Goal: Task Accomplishment & Management: Manage account settings

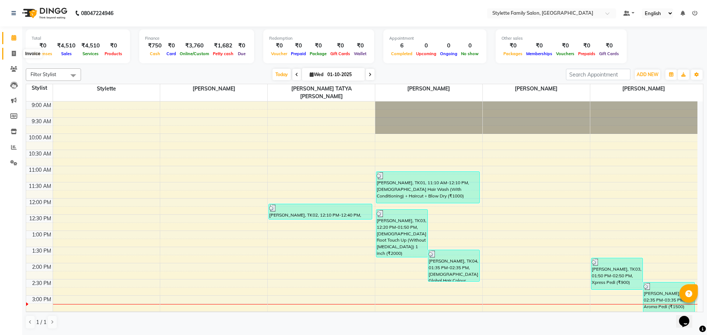
click at [10, 52] on span at bounding box center [13, 54] width 13 height 8
select select "6990"
select select "service"
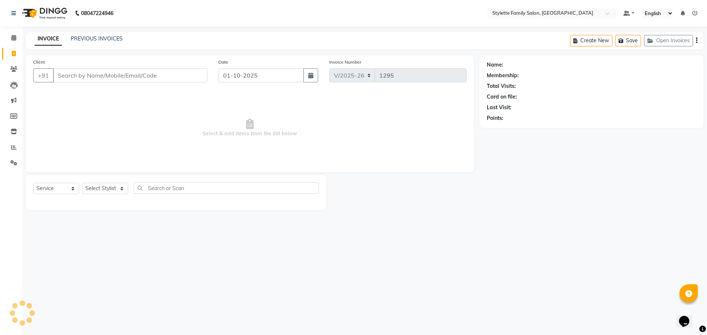
click at [77, 73] on input "Client" at bounding box center [130, 75] width 154 height 14
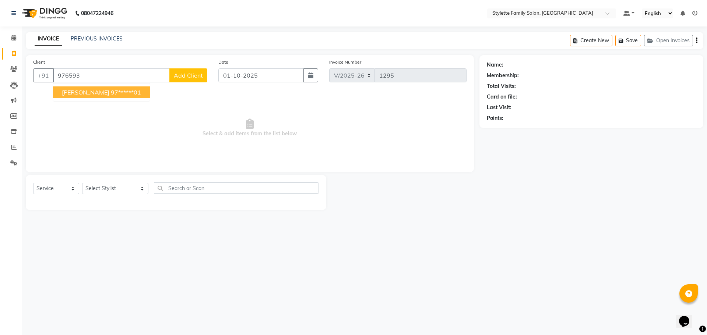
click at [98, 91] on span "[PERSON_NAME]" at bounding box center [85, 92] width 47 height 7
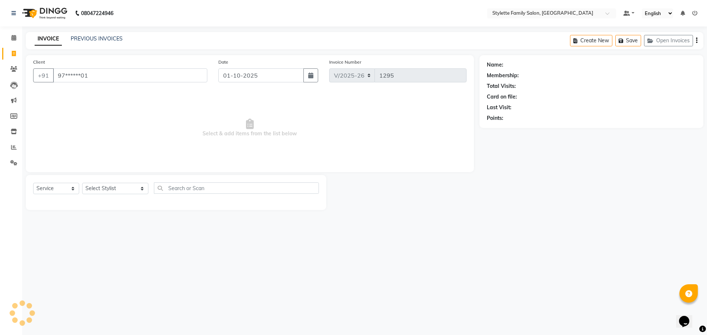
type input "97******01"
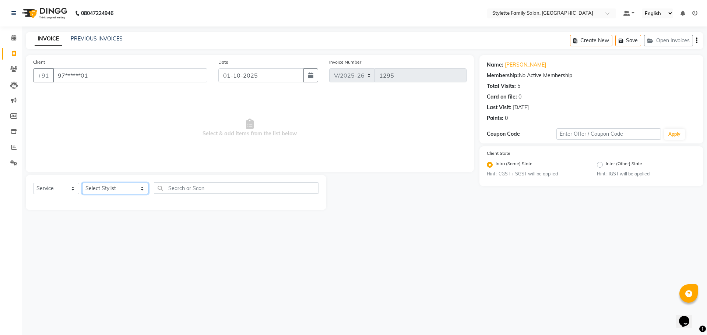
click at [103, 187] on select "Select Stylist Abhishek dhomble [PERSON_NAME] Manager [PERSON_NAME] Stylette [P…" at bounding box center [115, 188] width 66 height 11
select select "58418"
click at [82, 183] on select "Select Stylist Abhishek dhomble [PERSON_NAME] Manager [PERSON_NAME] Stylette [P…" at bounding box center [115, 188] width 66 height 11
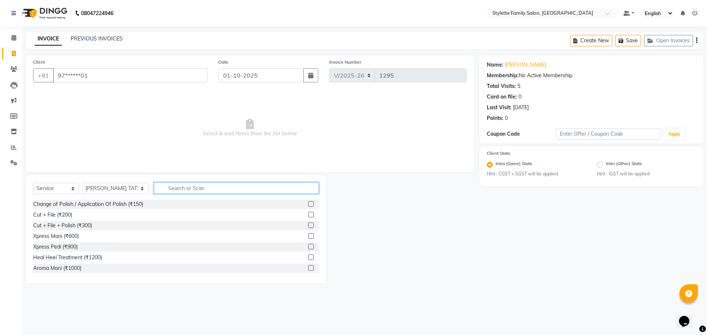
click at [164, 187] on input "text" at bounding box center [236, 188] width 165 height 11
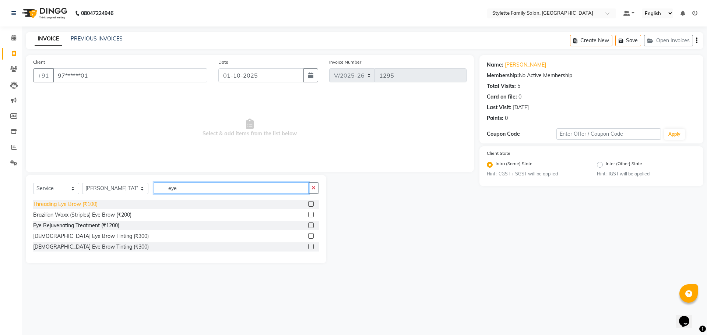
type input "eye"
click at [82, 206] on div "Threading Eye Brow (₹100)" at bounding box center [65, 205] width 64 height 8
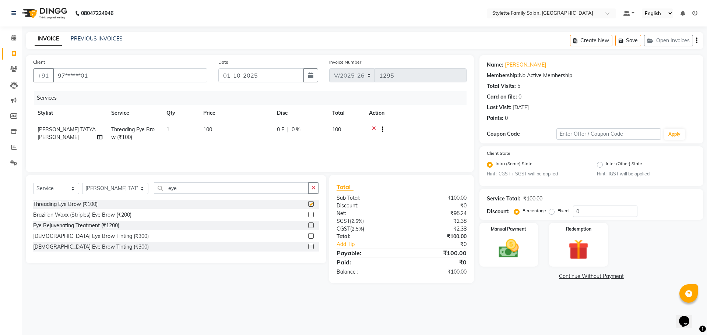
checkbox input "false"
drag, startPoint x: 167, startPoint y: 187, endPoint x: 131, endPoint y: 188, distance: 36.8
click at [132, 188] on div "Select Service Product Membership Package Voucher Prepaid Gift Card Select Styl…" at bounding box center [176, 191] width 286 height 17
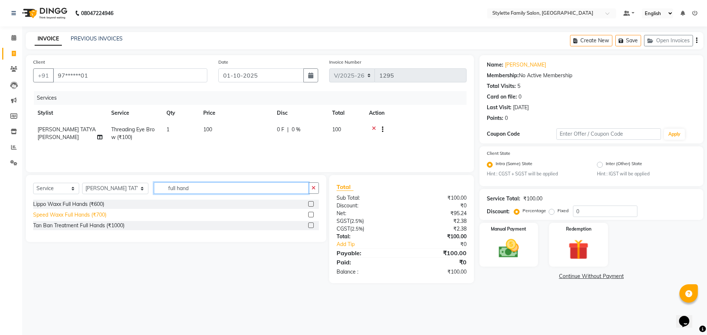
type input "full hand"
click at [94, 216] on div "Speed Waxx Full Hands (₹700)" at bounding box center [69, 215] width 73 height 8
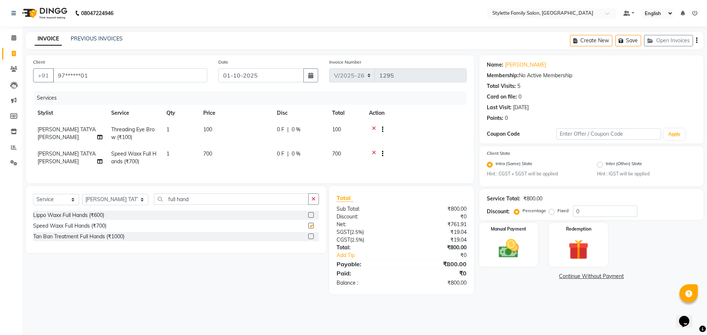
checkbox input "false"
drag, startPoint x: 178, startPoint y: 204, endPoint x: 120, endPoint y: 202, distance: 57.4
click at [120, 202] on div "Select Service Product Membership Package Voucher Prepaid Gift Card Select Styl…" at bounding box center [176, 202] width 286 height 17
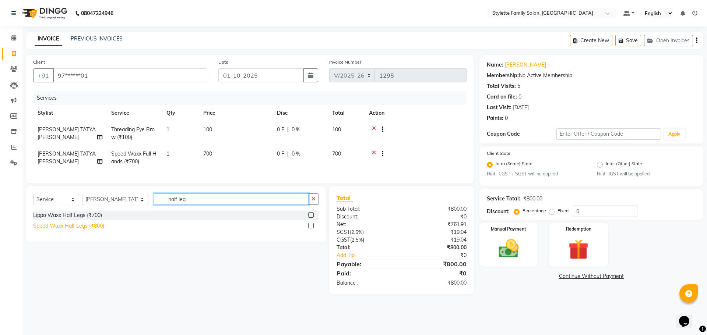
type input "half leg"
click at [92, 230] on div "Speed Waxx Half Legs (₹800)" at bounding box center [68, 226] width 71 height 8
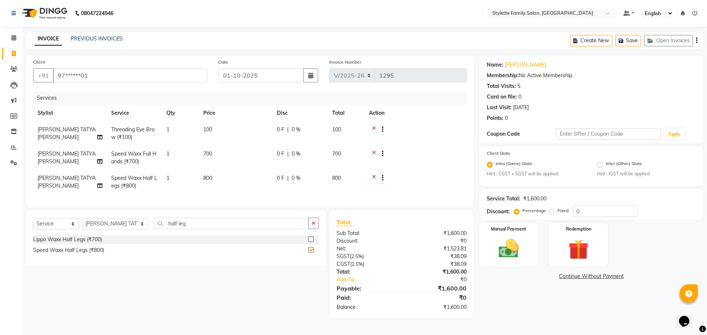
checkbox input "false"
drag, startPoint x: 178, startPoint y: 232, endPoint x: 143, endPoint y: 230, distance: 35.0
click at [154, 229] on input "half leg" at bounding box center [231, 223] width 155 height 11
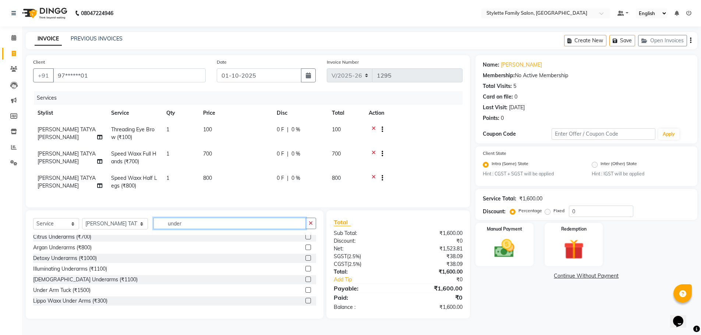
scroll to position [37, 0]
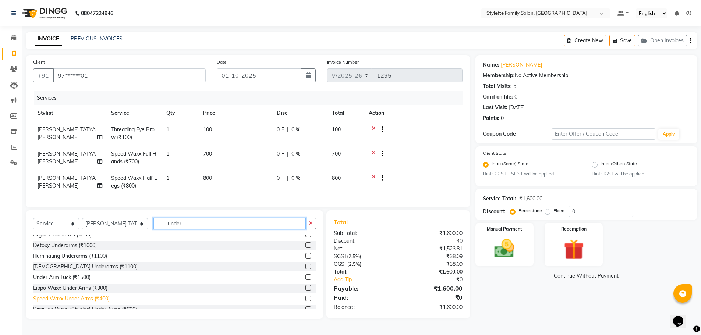
type input "under"
click at [97, 303] on div "Speed Waxx Under Arms (₹400)" at bounding box center [71, 299] width 77 height 8
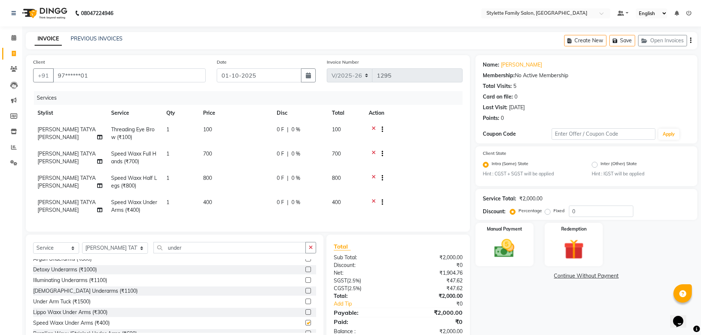
checkbox input "false"
click at [104, 254] on select "Select Stylist Abhishek dhomble [PERSON_NAME] Manager [PERSON_NAME] Stylette [P…" at bounding box center [115, 248] width 66 height 11
select select "84196"
click at [82, 248] on select "Select Stylist Abhishek dhomble [PERSON_NAME] Manager [PERSON_NAME] Stylette [P…" at bounding box center [115, 248] width 66 height 11
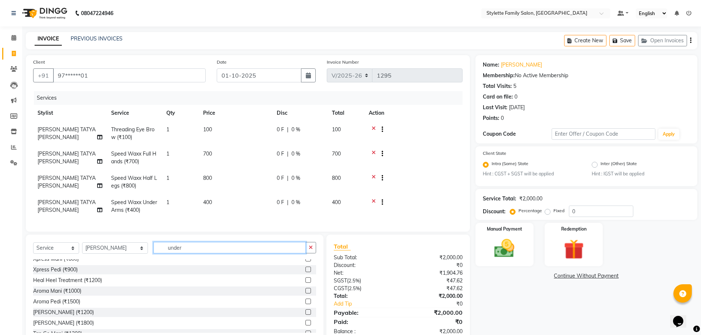
drag, startPoint x: 174, startPoint y: 251, endPoint x: 120, endPoint y: 258, distance: 54.5
click at [122, 258] on div "Select Service Product Membership Package Voucher Prepaid Gift Card Select Styl…" at bounding box center [174, 250] width 283 height 17
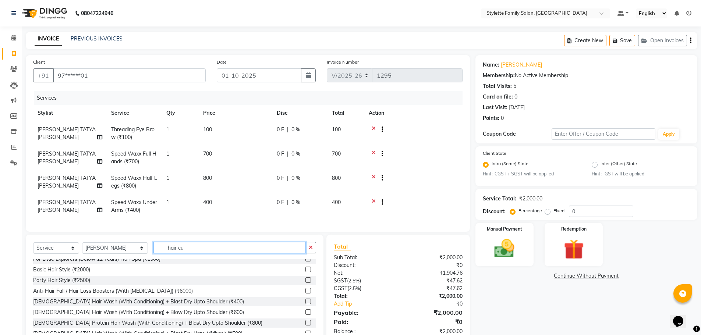
scroll to position [0, 0]
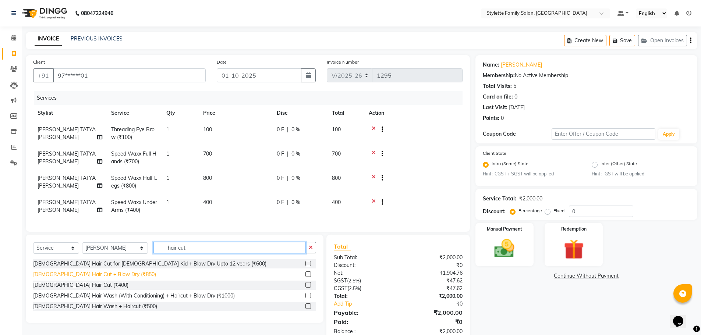
type input "hair cut"
click at [95, 279] on div "[DEMOGRAPHIC_DATA] Hair Cut + Blow Dry (₹850)" at bounding box center [94, 275] width 123 height 8
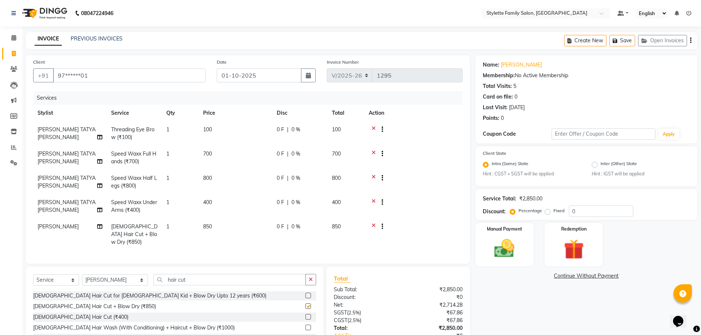
checkbox input "false"
click at [170, 129] on td "1" at bounding box center [180, 133] width 37 height 24
select select "58418"
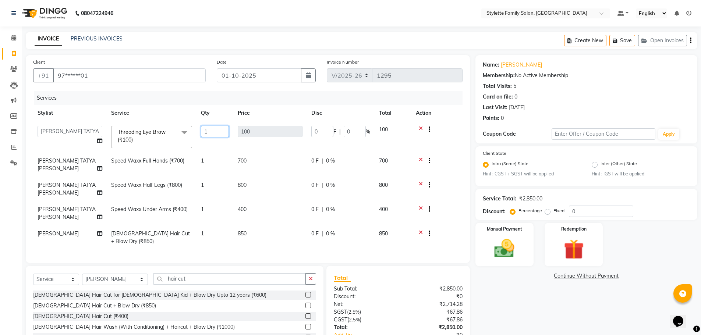
drag, startPoint x: 211, startPoint y: 132, endPoint x: 199, endPoint y: 132, distance: 12.2
click at [199, 132] on td "1" at bounding box center [215, 136] width 37 height 31
type input "2"
click at [203, 160] on tr "[PERSON_NAME] TATYA [PERSON_NAME] Speed Waxx Full Hands (₹700) 1 700 0 F | 0 % …" at bounding box center [248, 165] width 430 height 24
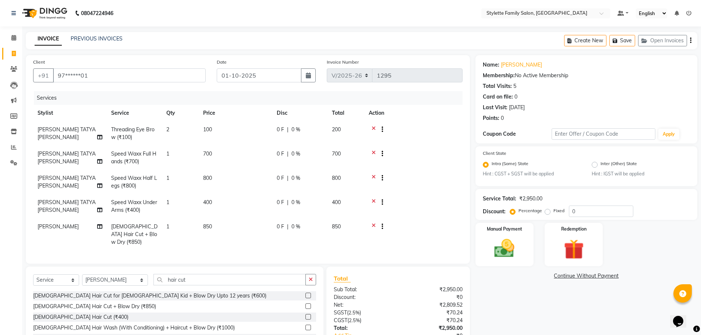
click at [169, 153] on span "1" at bounding box center [167, 154] width 3 height 7
select select "58418"
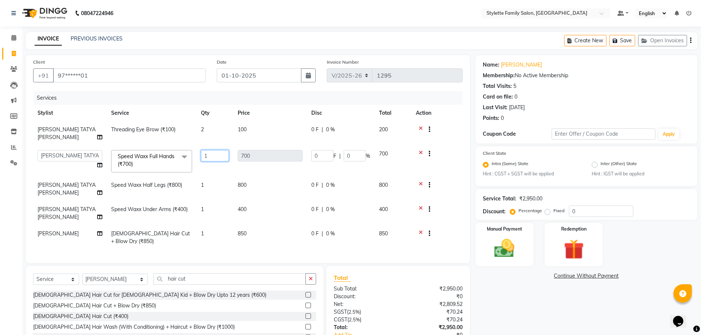
drag, startPoint x: 209, startPoint y: 155, endPoint x: 198, endPoint y: 156, distance: 11.9
click at [198, 156] on td "1" at bounding box center [215, 161] width 37 height 31
type input "2"
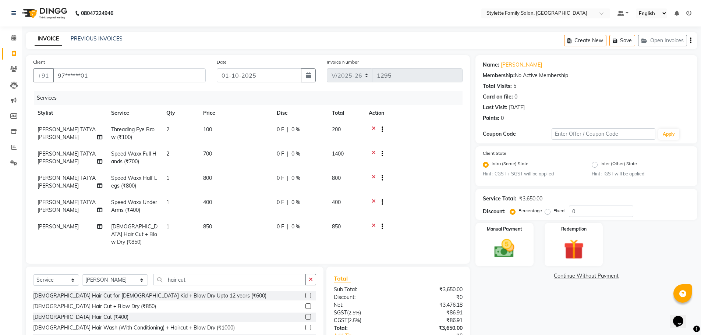
click at [204, 182] on tr "[PERSON_NAME] TATYA [PERSON_NAME] Speed Waxx Half Legs (₹800) 1 800 0 F | 0 % 8…" at bounding box center [248, 182] width 430 height 24
click at [166, 175] on td "1" at bounding box center [180, 182] width 37 height 24
select select "58418"
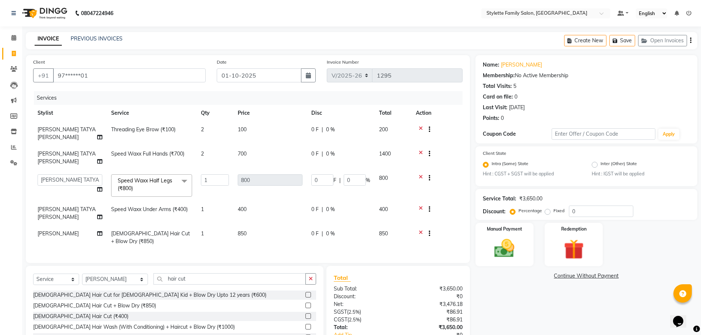
click at [172, 177] on span "Speed Waxx Half Legs (₹800) x" at bounding box center [151, 185] width 81 height 22
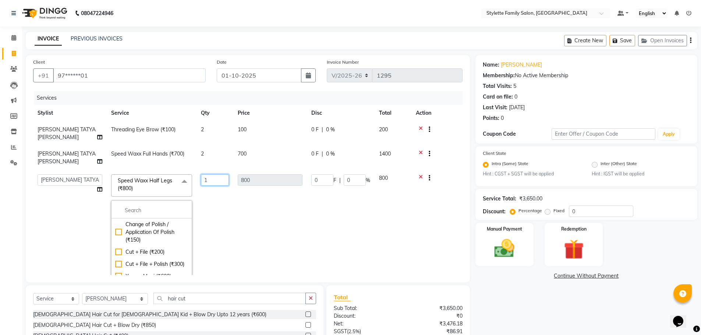
drag, startPoint x: 209, startPoint y: 179, endPoint x: 192, endPoint y: 180, distance: 17.3
click at [192, 180] on tr "Abhishek dhomble [PERSON_NAME] Manager [PERSON_NAME] YADAV Stylette [PERSON_NAM…" at bounding box center [248, 233] width 430 height 126
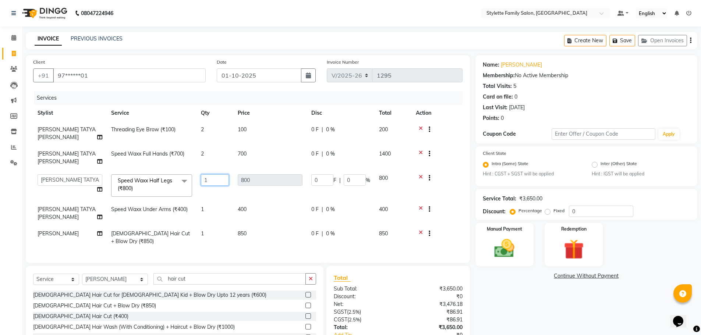
type input "2"
click at [211, 191] on tr "Abhishek dhomble [PERSON_NAME] Manager [PERSON_NAME] YADAV Stylette [PERSON_NAM…" at bounding box center [248, 185] width 430 height 31
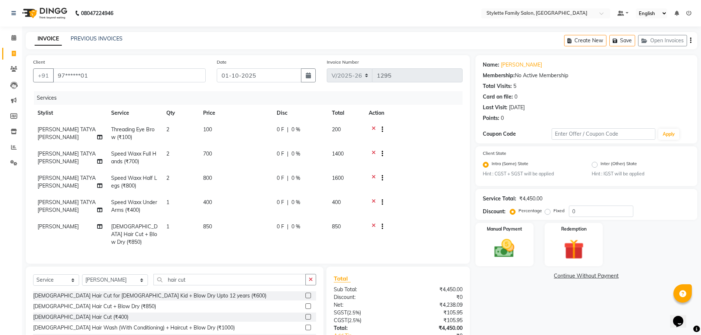
click at [169, 201] on span "1" at bounding box center [167, 202] width 3 height 7
select select "58418"
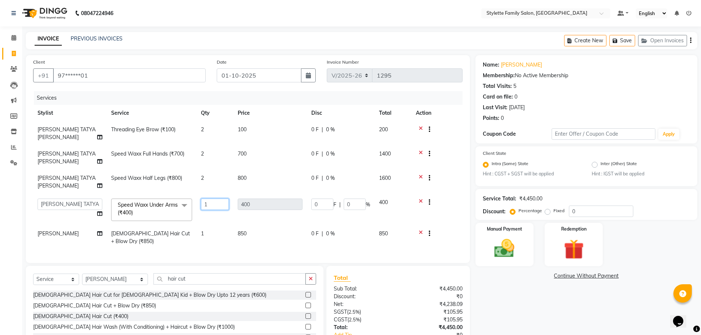
drag, startPoint x: 211, startPoint y: 202, endPoint x: 192, endPoint y: 204, distance: 18.5
click at [197, 202] on td "1" at bounding box center [215, 209] width 37 height 31
type input "2"
click at [204, 222] on tbody "[PERSON_NAME] TATYA [PERSON_NAME] Threading Eye Brow (₹100) 2 100 0 F | 0 % 200…" at bounding box center [248, 185] width 430 height 128
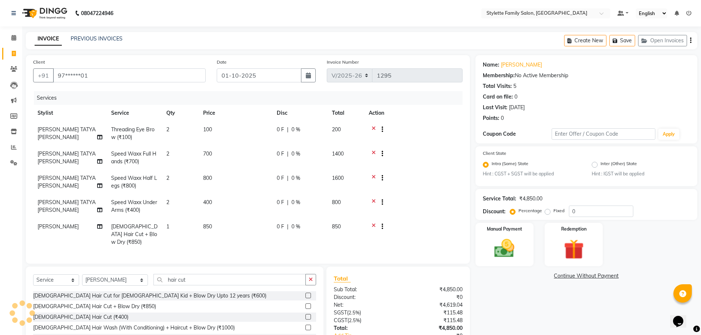
click at [293, 130] on span "0 %" at bounding box center [295, 130] width 9 height 8
select select "58418"
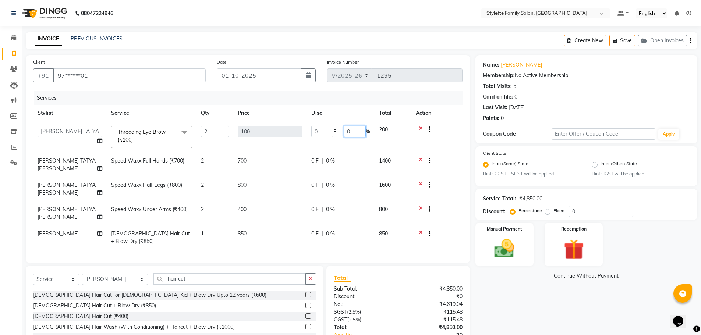
drag, startPoint x: 351, startPoint y: 131, endPoint x: 340, endPoint y: 132, distance: 10.4
click at [340, 132] on div "0 F | 0 %" at bounding box center [340, 131] width 59 height 11
type input "40"
click at [320, 149] on tbody "Abhishek dhomble [PERSON_NAME] Manager [PERSON_NAME] YADAV Stylette [PERSON_NAM…" at bounding box center [248, 185] width 430 height 128
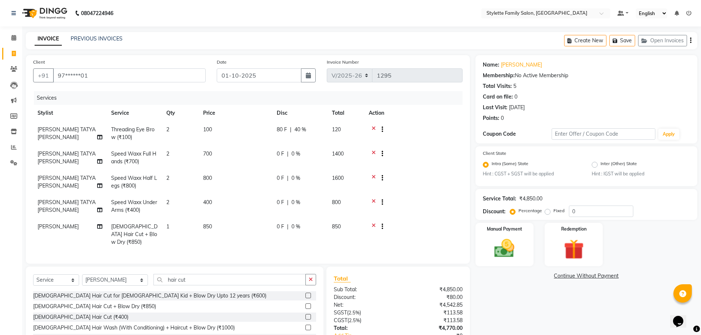
click at [293, 153] on span "0 %" at bounding box center [295, 154] width 9 height 8
select select "58418"
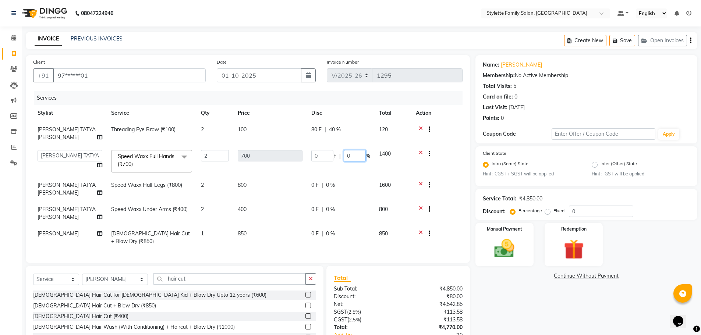
drag, startPoint x: 353, startPoint y: 155, endPoint x: 334, endPoint y: 157, distance: 19.6
click at [334, 157] on div "0 F | 0 %" at bounding box center [340, 155] width 59 height 11
type input "40"
click at [337, 172] on tbody "[PERSON_NAME] TATYA [PERSON_NAME] Threading Eye Brow (₹100) 2 100 80 F | 40 % 1…" at bounding box center [248, 185] width 430 height 128
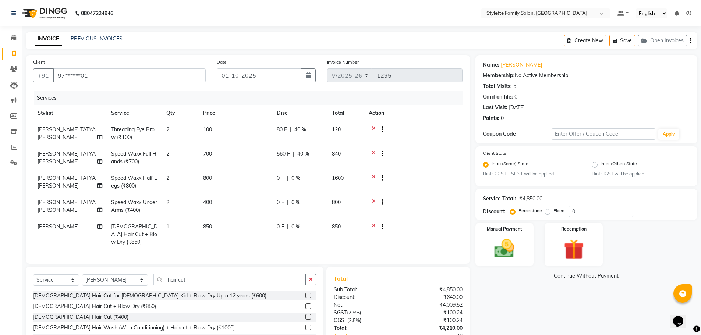
click at [293, 177] on span "0 %" at bounding box center [295, 178] width 9 height 8
select select "58418"
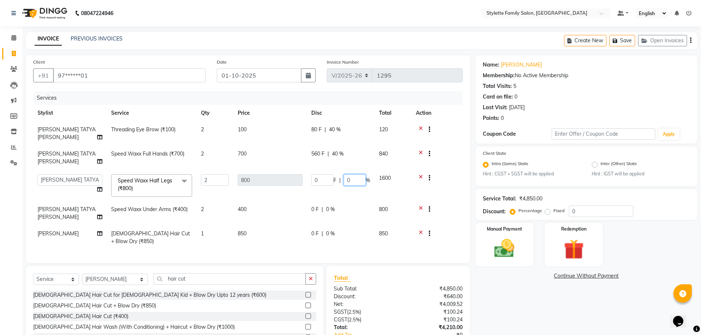
drag, startPoint x: 348, startPoint y: 180, endPoint x: 326, endPoint y: 182, distance: 22.2
click at [333, 181] on div "0 F | 0 %" at bounding box center [340, 179] width 59 height 11
type input "40"
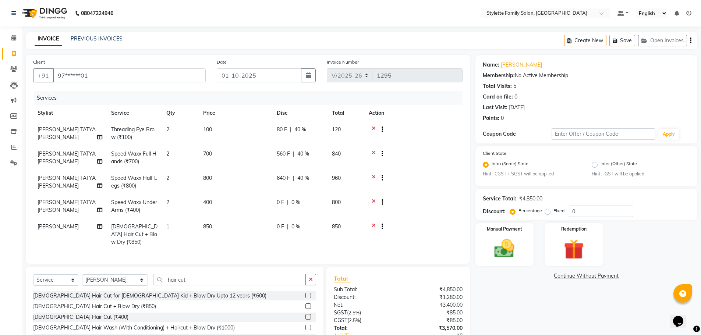
click at [321, 195] on tbody "[PERSON_NAME] TATYA [PERSON_NAME] Threading Eye Brow (₹100) 2 100 80 F | 40 % 1…" at bounding box center [248, 185] width 430 height 129
click at [296, 202] on span "0 %" at bounding box center [295, 203] width 9 height 8
select select "58418"
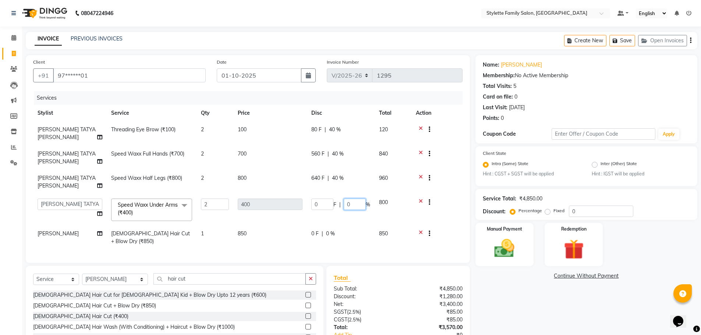
drag, startPoint x: 354, startPoint y: 203, endPoint x: 319, endPoint y: 204, distance: 35.3
click at [321, 204] on div "0 F | 0 %" at bounding box center [340, 204] width 59 height 11
type input "40"
click at [315, 215] on td "0 F | 40 %" at bounding box center [341, 209] width 68 height 31
select select "58418"
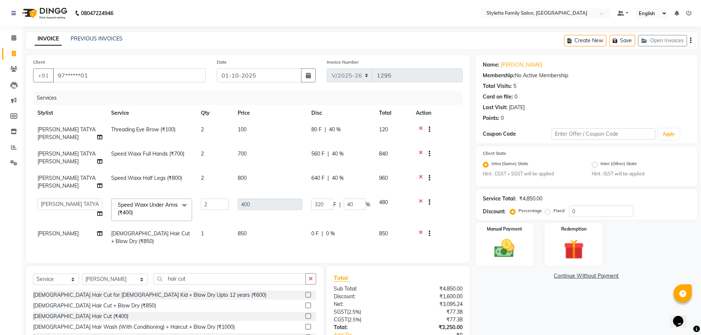
click at [329, 232] on span "0 %" at bounding box center [330, 234] width 9 height 8
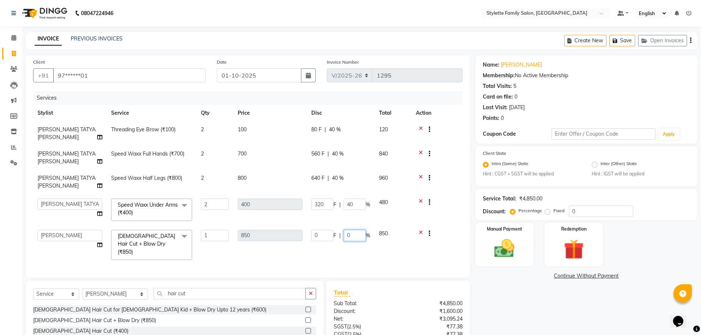
drag, startPoint x: 353, startPoint y: 233, endPoint x: 335, endPoint y: 233, distance: 18.4
click at [336, 233] on div "0 F | 0 %" at bounding box center [340, 235] width 59 height 11
type input "40"
click at [318, 248] on td "0 F | 40 %" at bounding box center [341, 245] width 68 height 39
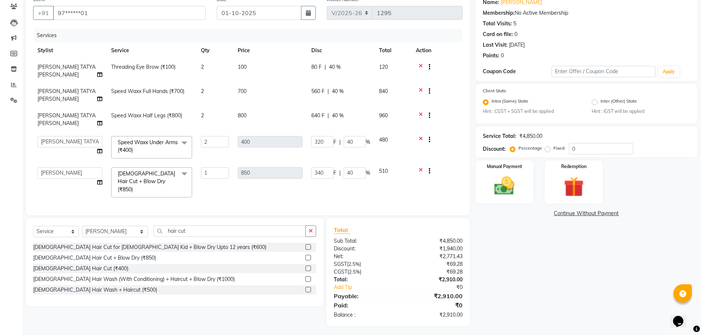
click at [299, 191] on td "850" at bounding box center [270, 182] width 74 height 39
click at [363, 190] on td "340 F | 40 %" at bounding box center [341, 182] width 68 height 39
click at [505, 175] on img at bounding box center [505, 186] width 34 height 24
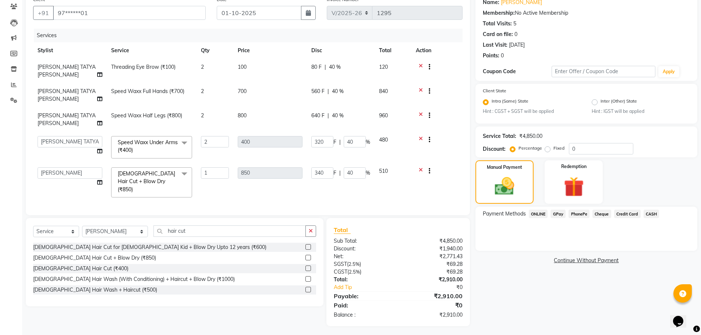
click at [557, 213] on span "GPay" at bounding box center [558, 214] width 15 height 8
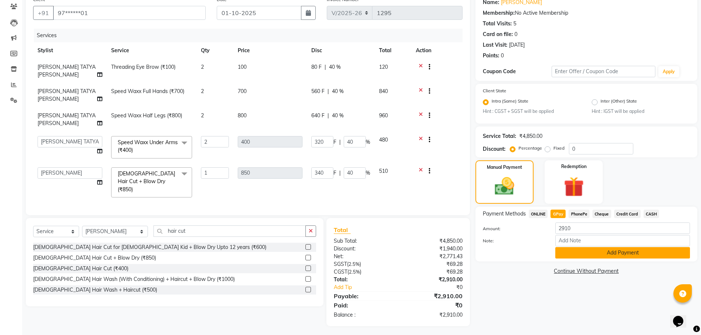
click at [576, 255] on button "Add Payment" at bounding box center [622, 252] width 135 height 11
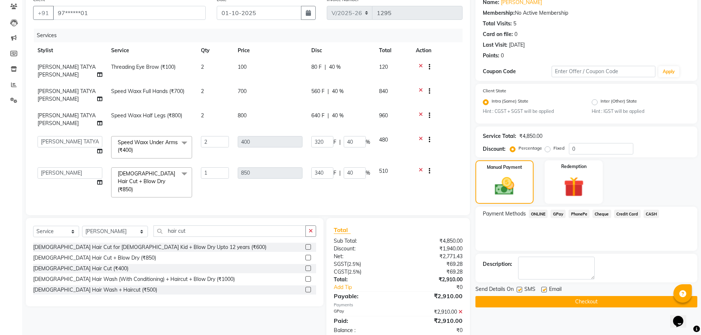
scroll to position [78, 0]
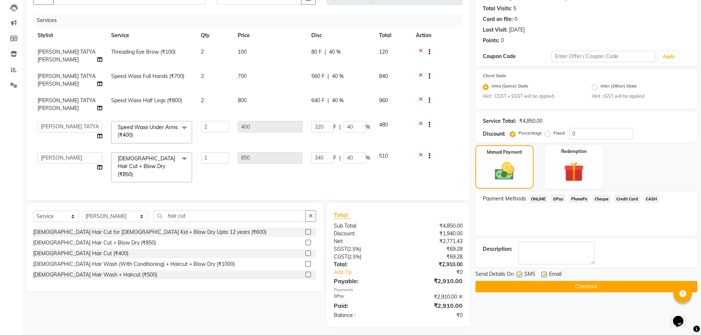
click at [551, 287] on button "Checkout" at bounding box center [587, 286] width 222 height 11
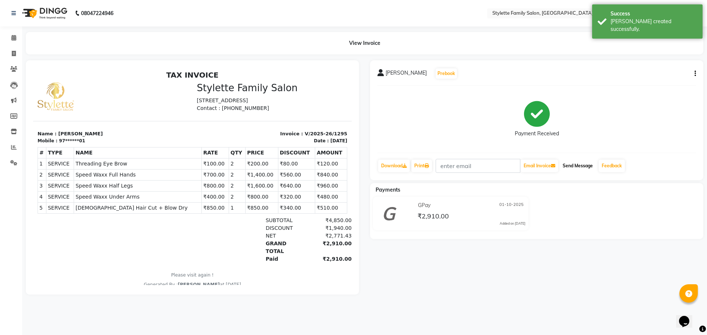
click at [573, 166] on button "Send Message" at bounding box center [577, 166] width 36 height 13
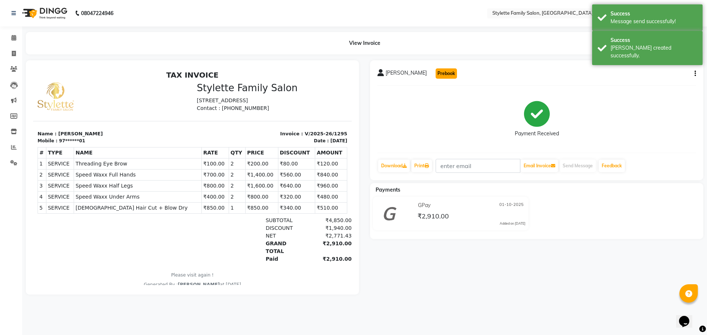
click at [447, 74] on button "Prebook" at bounding box center [445, 73] width 21 height 10
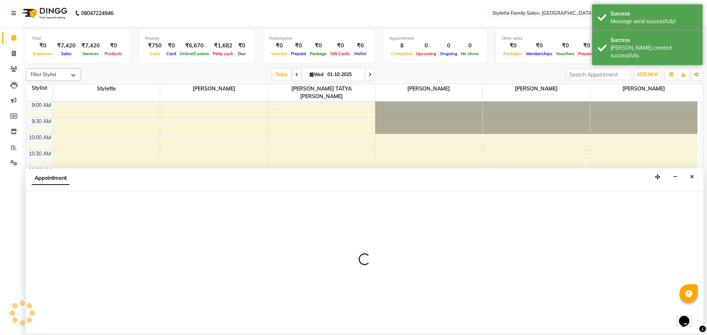
select select "58418"
select select "600"
select select "tentative"
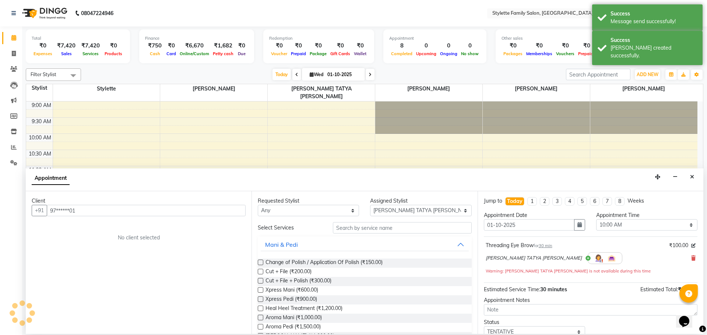
scroll to position [195, 0]
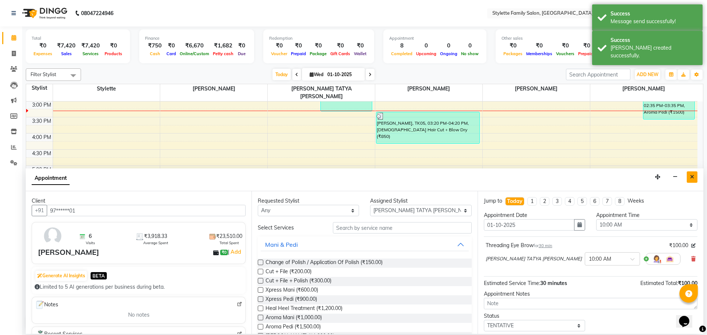
click at [689, 178] on button "Close" at bounding box center [691, 177] width 11 height 11
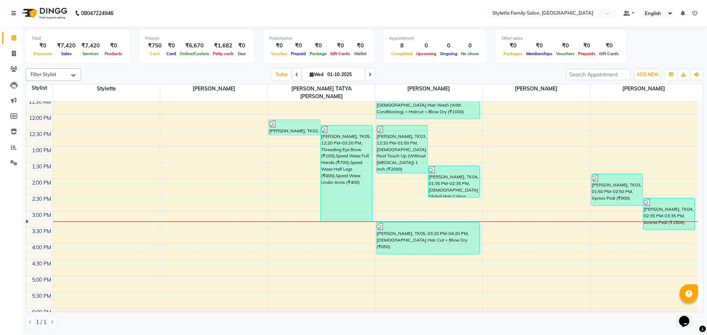
scroll to position [47, 0]
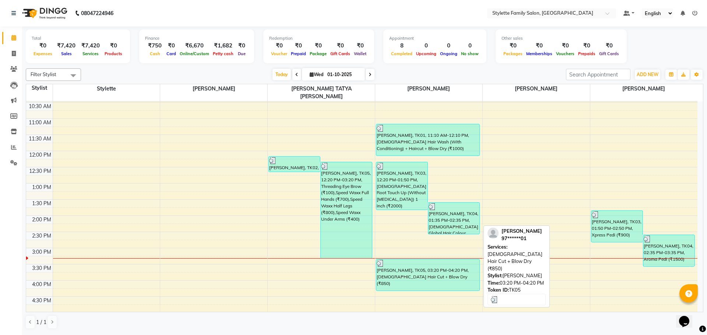
click at [409, 271] on div "[PERSON_NAME], TK05, 03:20 PM-04:20 PM, [DEMOGRAPHIC_DATA] Hair Cut + Blow Dry …" at bounding box center [427, 274] width 103 height 31
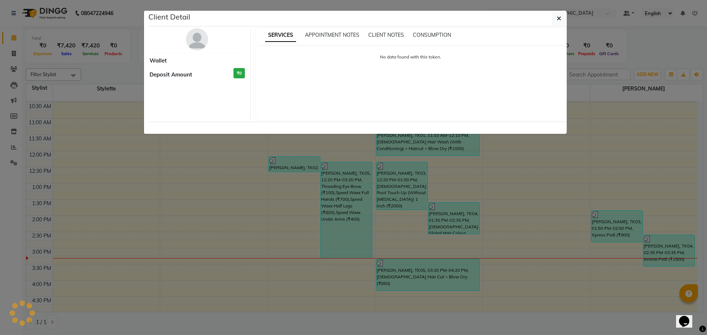
select select "3"
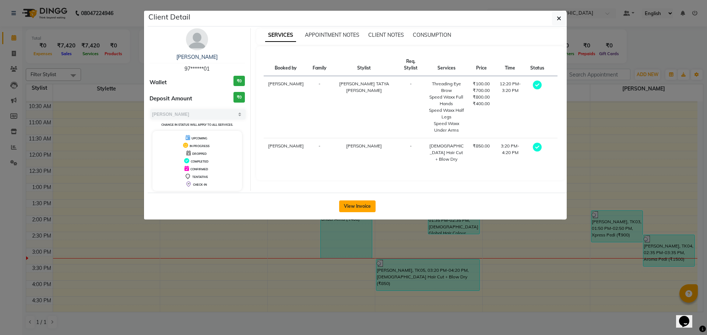
click at [356, 206] on button "View Invoice" at bounding box center [357, 207] width 36 height 12
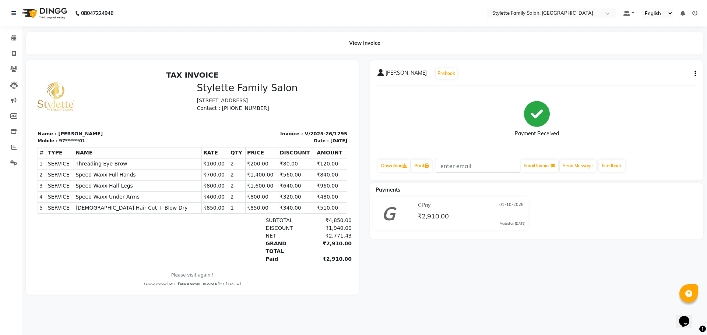
scroll to position [6, 0]
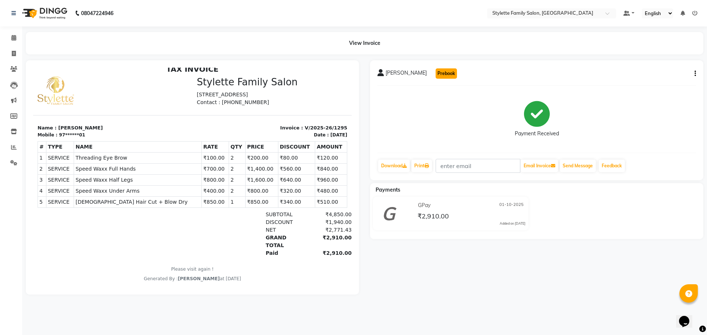
click at [445, 73] on button "Prebook" at bounding box center [445, 73] width 21 height 10
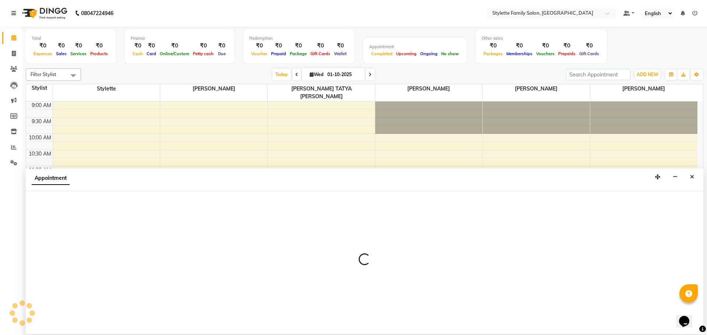
select select "58418"
select select "600"
select select "tentative"
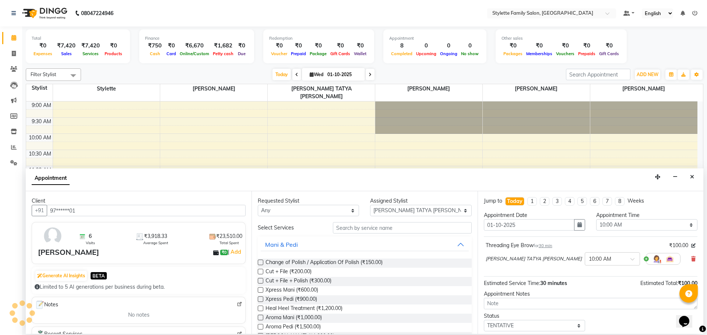
scroll to position [195, 0]
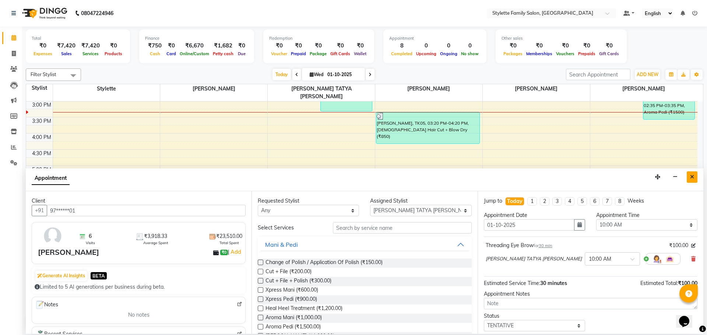
click at [693, 176] on icon "Close" at bounding box center [692, 176] width 4 height 5
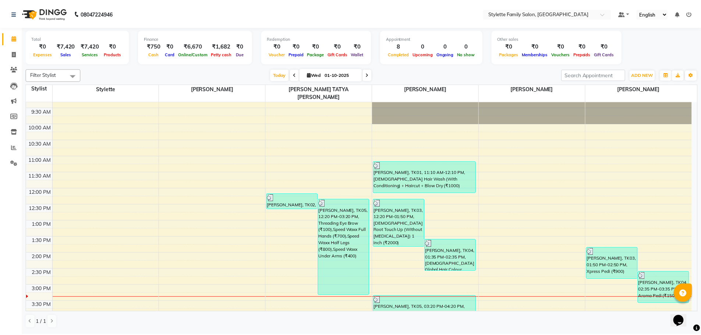
scroll to position [0, 0]
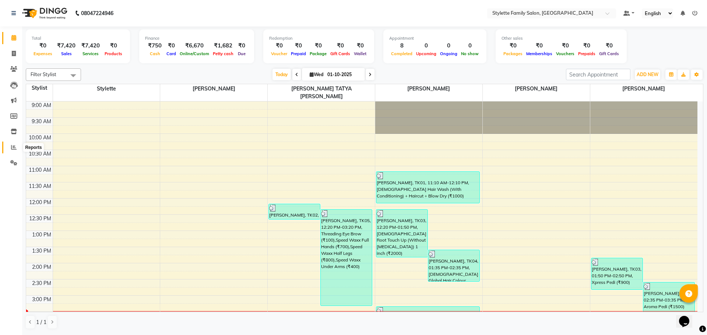
click at [11, 147] on span at bounding box center [13, 148] width 13 height 8
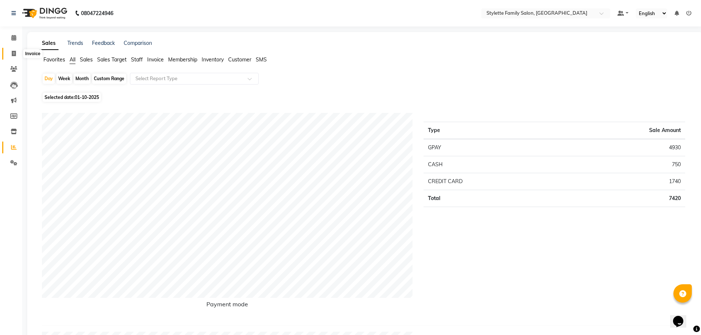
click at [19, 53] on span at bounding box center [13, 54] width 13 height 8
select select "service"
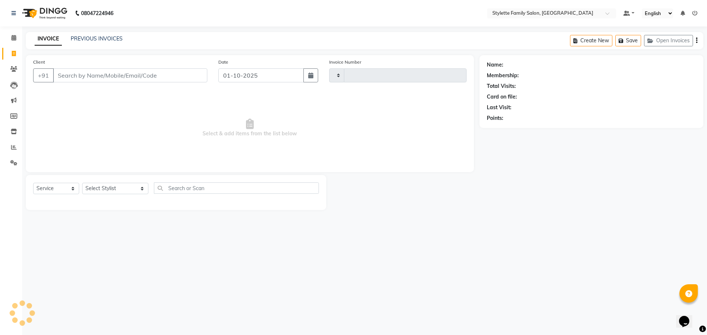
type input "1296"
select select "6990"
click at [15, 145] on icon at bounding box center [14, 148] width 6 height 6
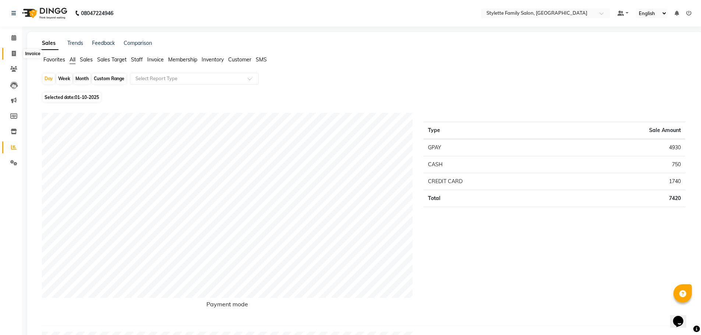
click at [12, 53] on icon at bounding box center [14, 54] width 4 height 6
select select "6990"
select select "service"
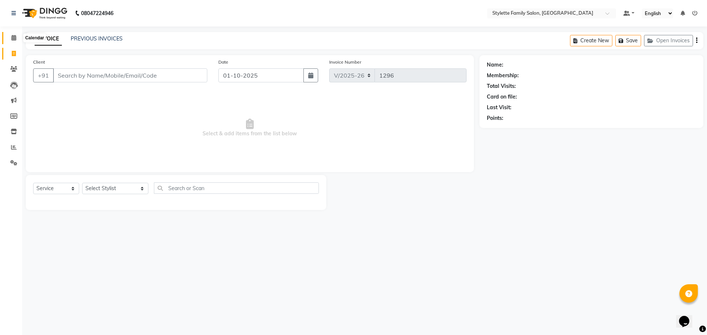
click at [12, 40] on icon at bounding box center [13, 38] width 5 height 6
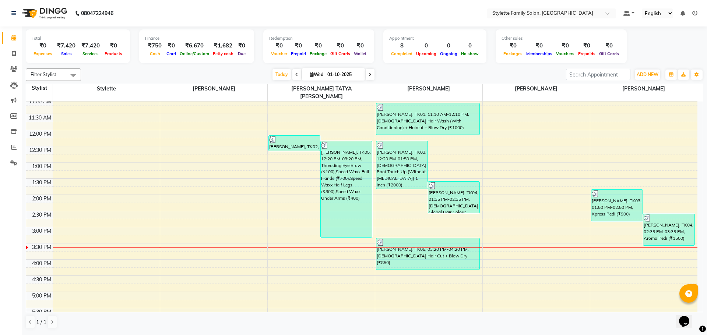
scroll to position [74, 0]
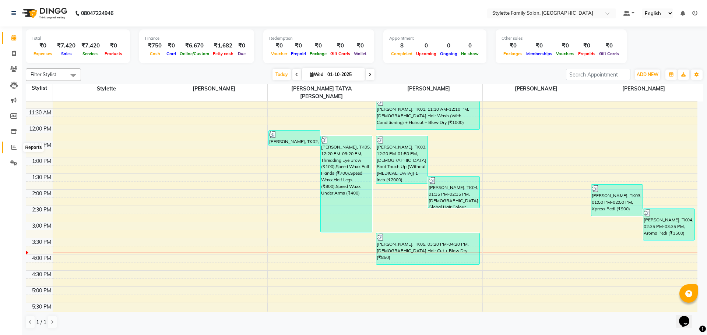
click at [12, 149] on icon at bounding box center [14, 148] width 6 height 6
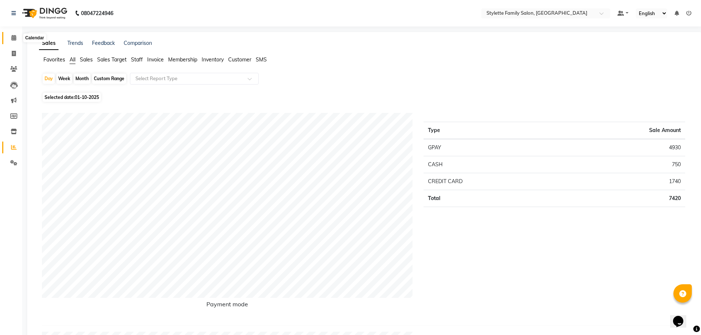
click at [15, 39] on icon at bounding box center [13, 38] width 5 height 6
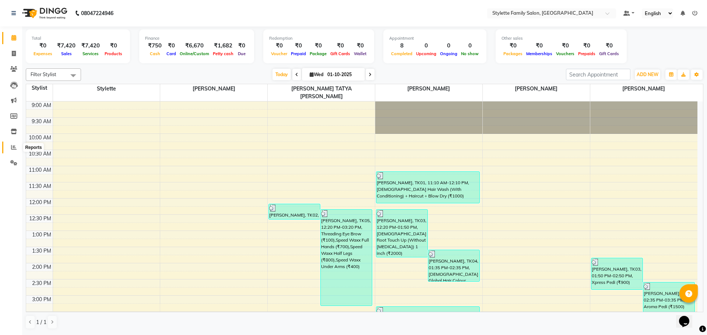
click at [8, 148] on span at bounding box center [13, 148] width 13 height 8
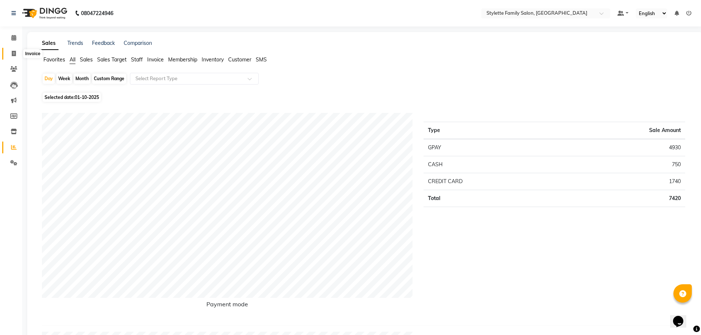
click at [13, 57] on span at bounding box center [13, 54] width 13 height 8
select select "service"
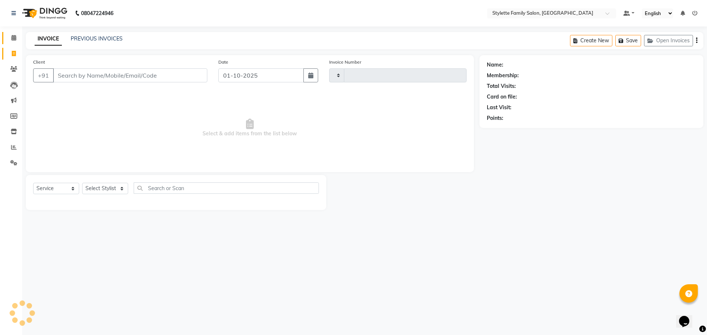
type input "1296"
select select "6990"
click at [13, 40] on icon at bounding box center [13, 38] width 5 height 6
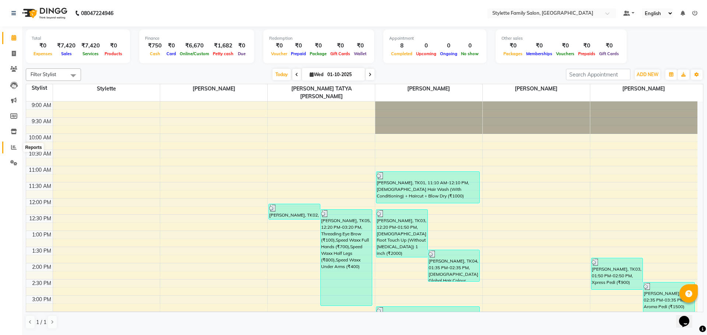
click at [14, 145] on icon at bounding box center [14, 148] width 6 height 6
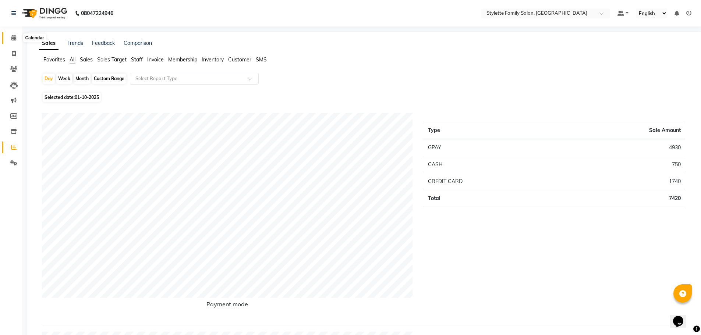
click at [9, 38] on span at bounding box center [13, 38] width 13 height 8
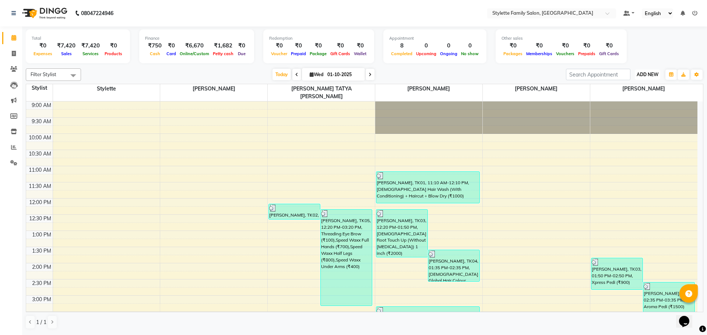
click at [654, 75] on span "ADD NEW" at bounding box center [647, 75] width 22 height 6
click at [627, 106] on link "Add Expense" at bounding box center [630, 108] width 58 height 10
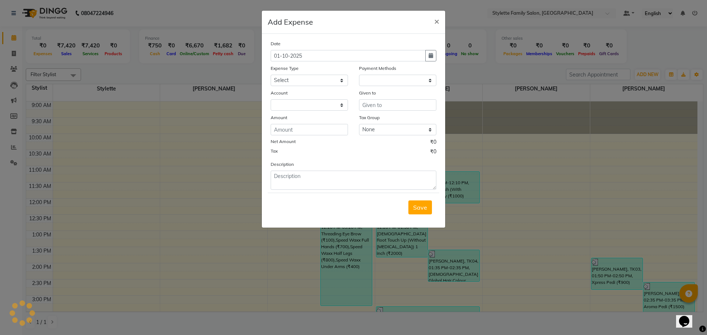
select select "1"
select select "6050"
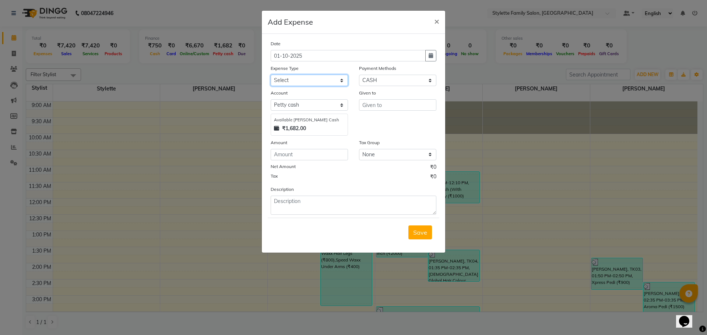
click at [284, 77] on select "Select Advance Salary Bank charges Car maintenance Cash transfer to bank Cash t…" at bounding box center [309, 80] width 77 height 11
select select "18575"
click at [271, 75] on select "Select Advance Salary Bank charges Car maintenance Cash transfer to bank Cash t…" at bounding box center [309, 80] width 77 height 11
click at [367, 107] on input "text" at bounding box center [397, 104] width 77 height 11
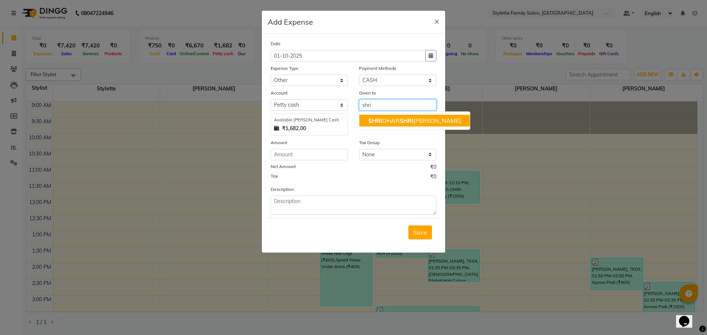
click at [374, 120] on span "SHRI" at bounding box center [375, 120] width 14 height 7
type input "[PERSON_NAME]"
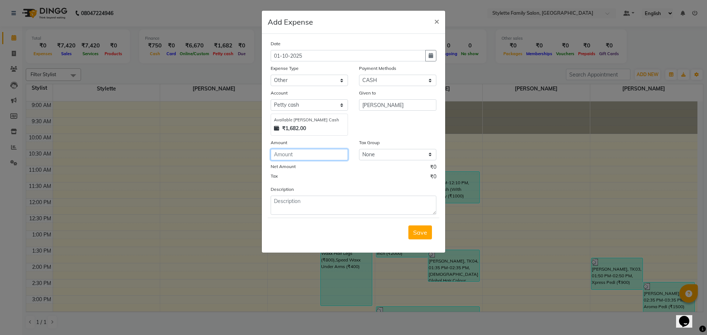
click at [294, 156] on input "number" at bounding box center [309, 154] width 77 height 11
type input "130"
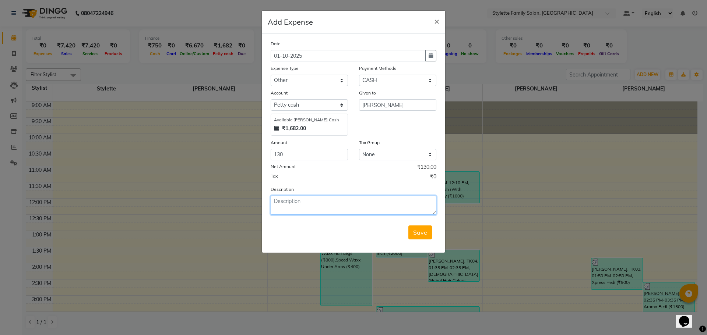
click at [288, 204] on textarea at bounding box center [354, 205] width 166 height 19
type textarea "Agar"
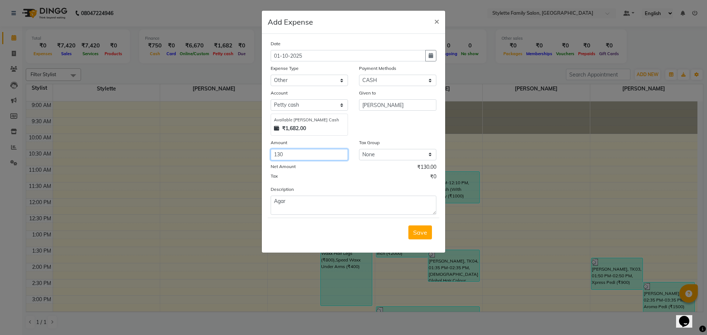
click at [290, 156] on input "130" at bounding box center [309, 154] width 77 height 11
type input "100"
click at [293, 203] on textarea "Agar" at bounding box center [354, 205] width 166 height 19
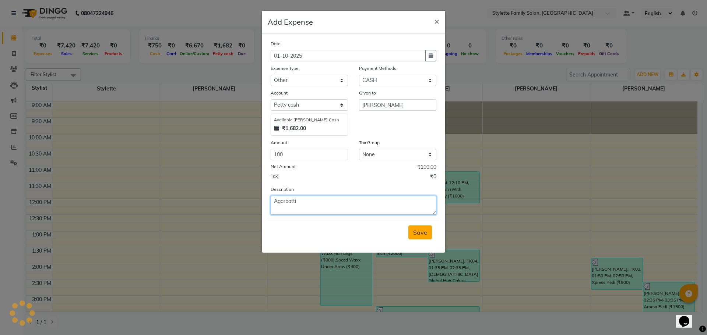
type textarea "Agarbatti"
click at [414, 231] on span "Save" at bounding box center [420, 232] width 14 height 7
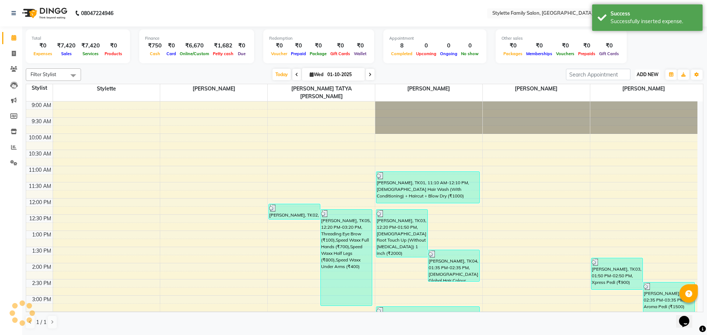
click at [642, 73] on span "ADD NEW" at bounding box center [647, 75] width 22 height 6
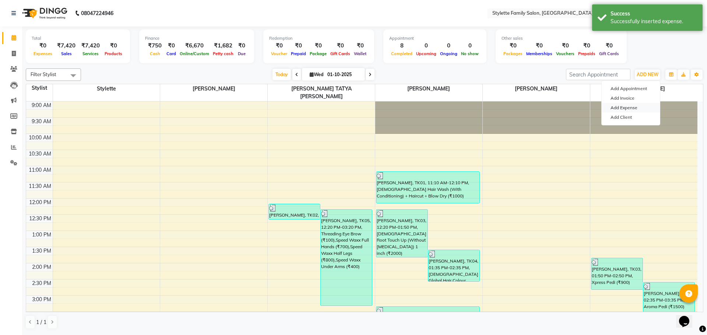
click at [623, 106] on link "Add Expense" at bounding box center [630, 108] width 58 height 10
select select "1"
select select "6050"
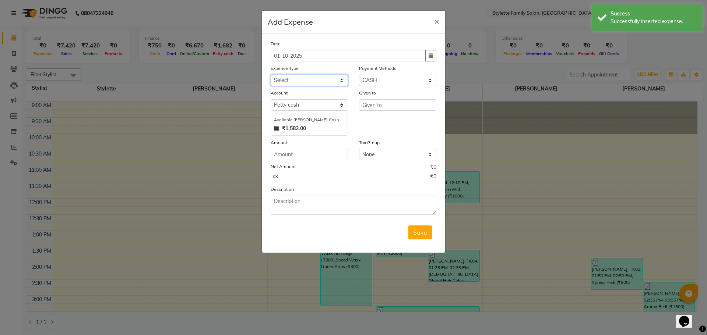
click at [290, 80] on select "Select Advance Salary Bank charges Car maintenance Cash transfer to bank Cash t…" at bounding box center [309, 80] width 77 height 11
select select "18575"
click at [271, 75] on select "Select Advance Salary Bank charges Car maintenance Cash transfer to bank Cash t…" at bounding box center [309, 80] width 77 height 11
click at [369, 103] on input "text" at bounding box center [397, 104] width 77 height 11
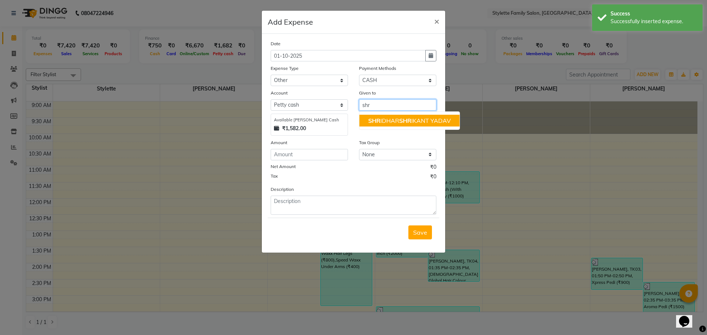
click at [381, 121] on ngb-highlight "SHR IDHAR SHR IKANT YADAV" at bounding box center [409, 120] width 82 height 7
type input "[PERSON_NAME]"
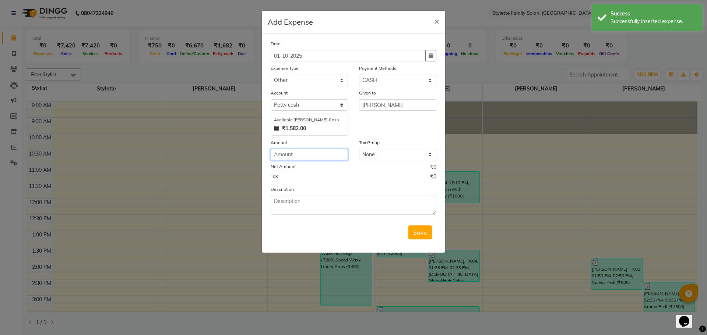
click at [282, 155] on input "number" at bounding box center [309, 154] width 77 height 11
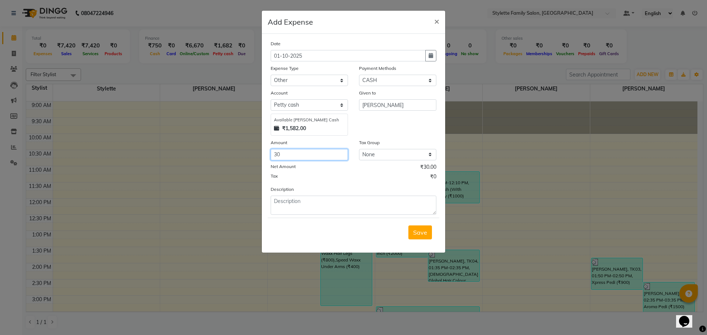
type input "30"
click at [284, 201] on textarea at bounding box center [354, 205] width 166 height 19
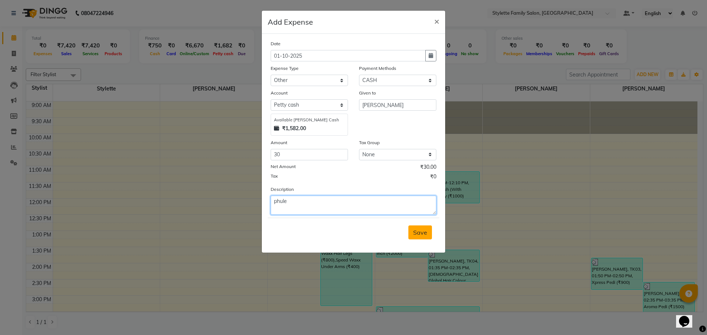
type textarea "phule"
click at [422, 236] on span "Save" at bounding box center [420, 232] width 14 height 7
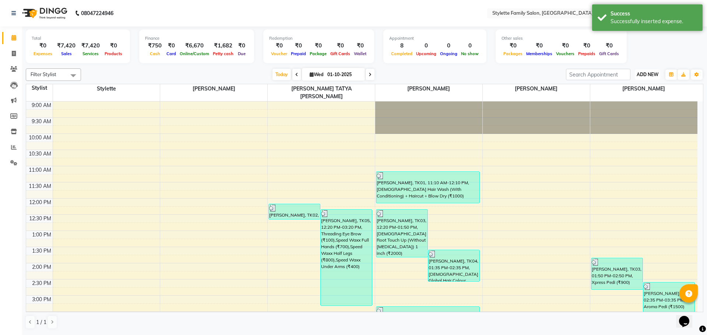
click at [638, 79] on button "ADD NEW Toggle Dropdown" at bounding box center [647, 75] width 25 height 10
click at [624, 109] on link "Add Expense" at bounding box center [630, 108] width 58 height 10
select select "1"
select select "6050"
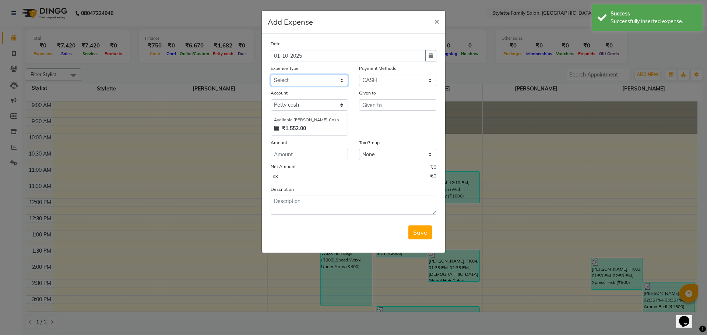
click at [298, 81] on select "Select Advance Salary Bank charges Car maintenance Cash transfer to bank Cash t…" at bounding box center [309, 80] width 77 height 11
select select "18706"
click at [271, 75] on select "Select Advance Salary Bank charges Car maintenance Cash transfer to bank Cash t…" at bounding box center [309, 80] width 77 height 11
click at [371, 108] on input "text" at bounding box center [397, 104] width 77 height 11
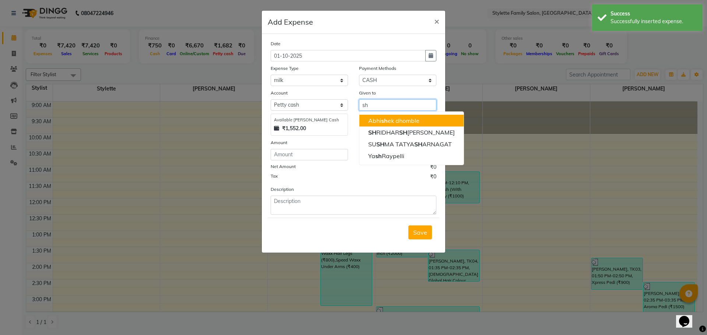
type input "s"
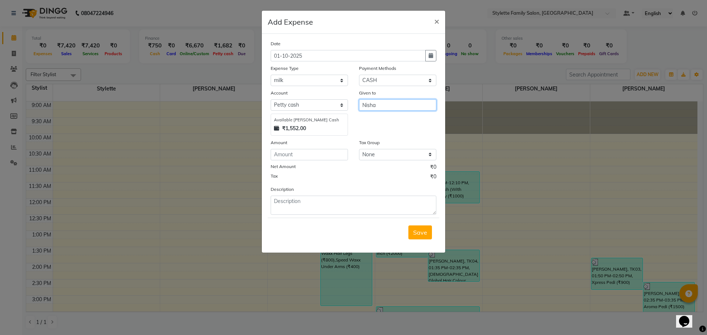
type input "Nisha"
click at [306, 154] on input "number" at bounding box center [309, 154] width 77 height 11
type input "29"
click at [419, 234] on span "Save" at bounding box center [420, 232] width 14 height 7
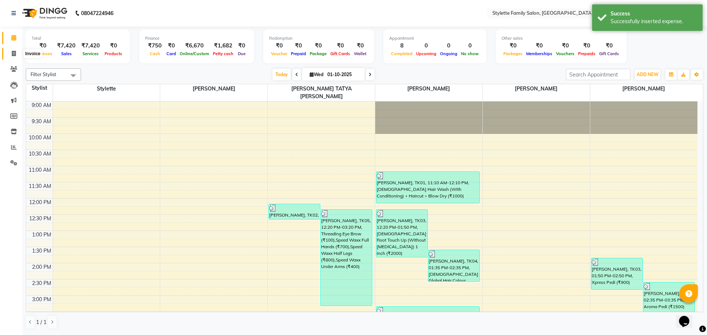
click at [10, 52] on span at bounding box center [13, 54] width 13 height 8
select select "6990"
select select "service"
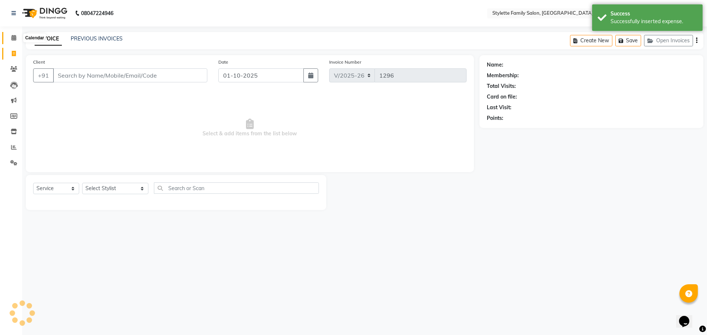
click at [13, 38] on icon at bounding box center [13, 38] width 5 height 6
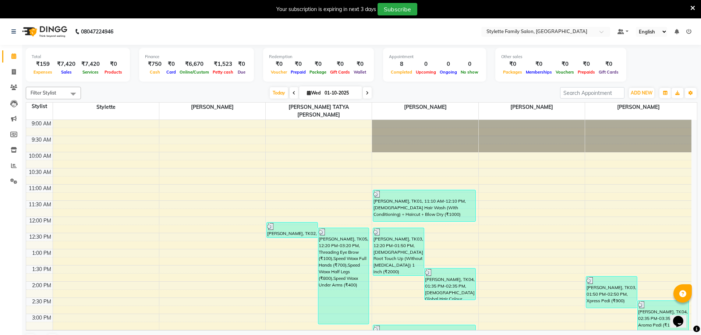
click at [692, 6] on icon at bounding box center [692, 8] width 5 height 7
click at [692, 7] on icon at bounding box center [692, 8] width 5 height 7
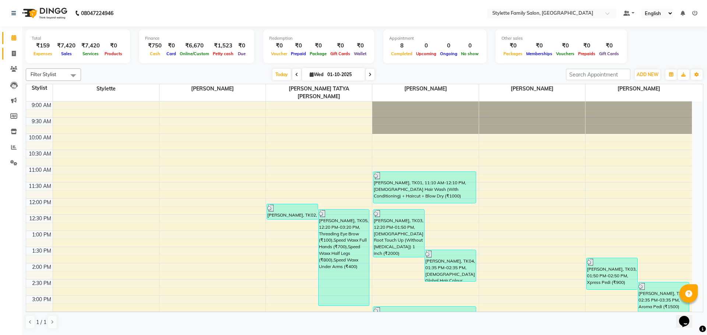
click at [14, 50] on span at bounding box center [13, 54] width 13 height 8
select select "service"
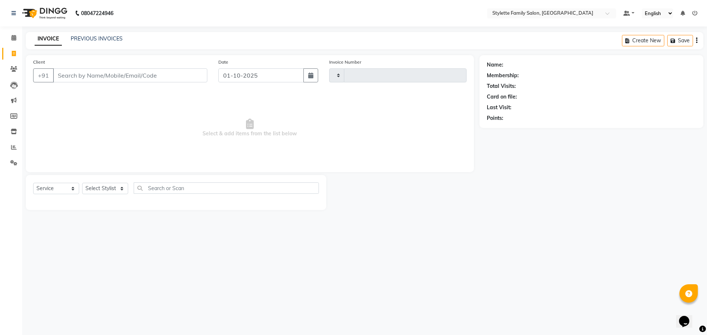
type input "1296"
select select "6990"
click at [82, 76] on input "Client" at bounding box center [130, 75] width 154 height 14
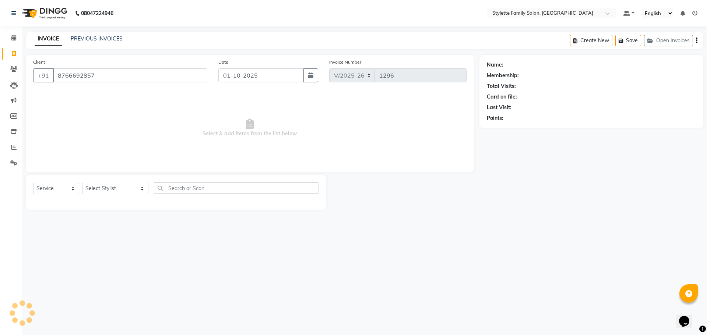
type input "8766692857"
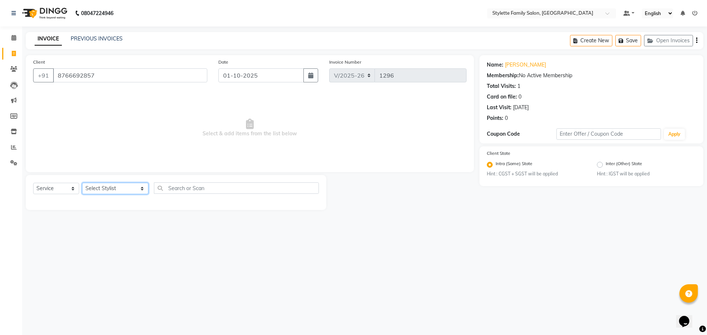
drag, startPoint x: 107, startPoint y: 188, endPoint x: 112, endPoint y: 178, distance: 11.0
click at [107, 188] on select "Select Stylist Abhishek dhomble KAJAL TUKARAM JADHAV Manager SHRIDHAR SHRIKANT …" at bounding box center [115, 188] width 66 height 11
select select "84196"
click at [82, 183] on select "Select Stylist Abhishek dhomble KAJAL TUKARAM JADHAV Manager SHRIDHAR SHRIKANT …" at bounding box center [115, 188] width 66 height 11
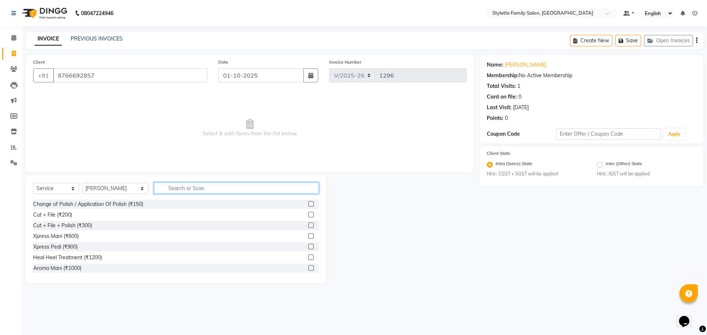
click at [165, 189] on input "text" at bounding box center [236, 188] width 165 height 11
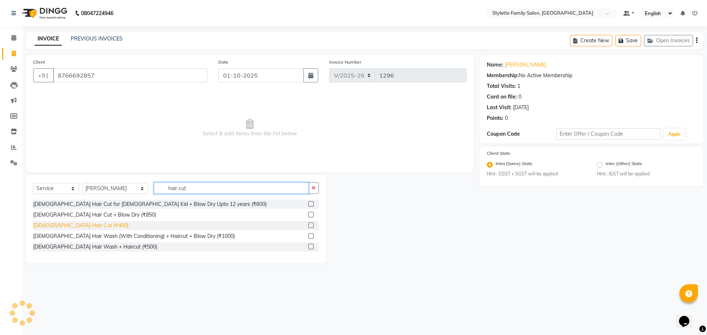
type input "hair cut"
click at [67, 226] on div "[DEMOGRAPHIC_DATA] Hair Cut (₹400)" at bounding box center [80, 226] width 95 height 8
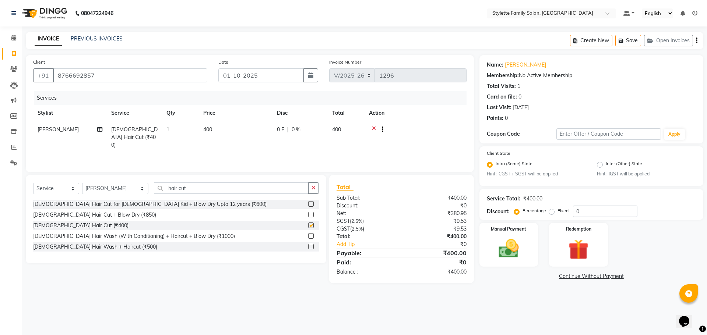
checkbox input "false"
drag, startPoint x: 174, startPoint y: 188, endPoint x: 137, endPoint y: 188, distance: 36.8
click at [137, 188] on div "Select Service Product Membership Package Voucher Prepaid Gift Card Select Styl…" at bounding box center [176, 191] width 286 height 17
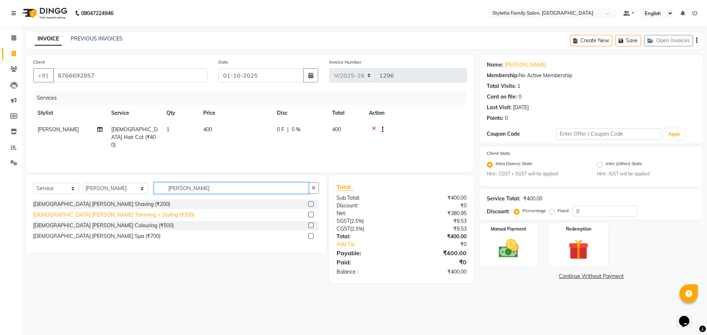
type input "beard"
click at [110, 216] on div "[DEMOGRAPHIC_DATA] [PERSON_NAME] Trimming + Styling (₹300)" at bounding box center [113, 215] width 161 height 8
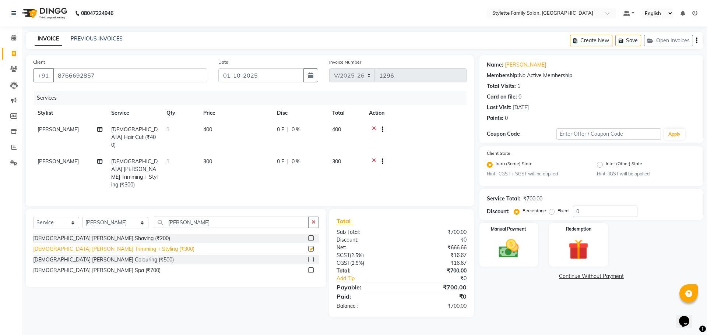
checkbox input "false"
click at [117, 217] on select "Select Stylist Abhishek dhomble [PERSON_NAME] Manager [PERSON_NAME] Stylette [P…" at bounding box center [115, 222] width 66 height 11
select select "58418"
click at [82, 217] on select "Select Stylist Abhishek dhomble [PERSON_NAME] Manager [PERSON_NAME] Stylette [P…" at bounding box center [115, 222] width 66 height 11
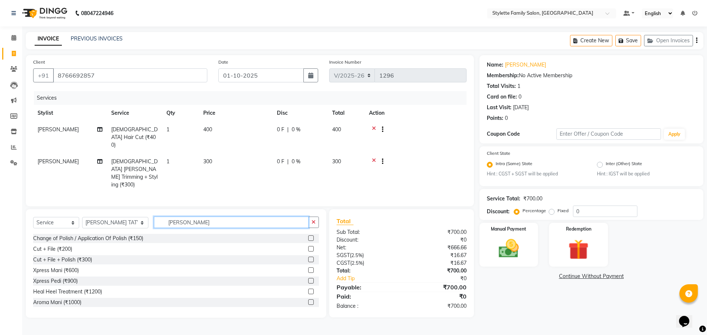
drag, startPoint x: 175, startPoint y: 204, endPoint x: 114, endPoint y: 203, distance: 61.1
click at [114, 217] on div "Select Service Product Membership Package Voucher Prepaid Gift Card Select Styl…" at bounding box center [176, 225] width 286 height 17
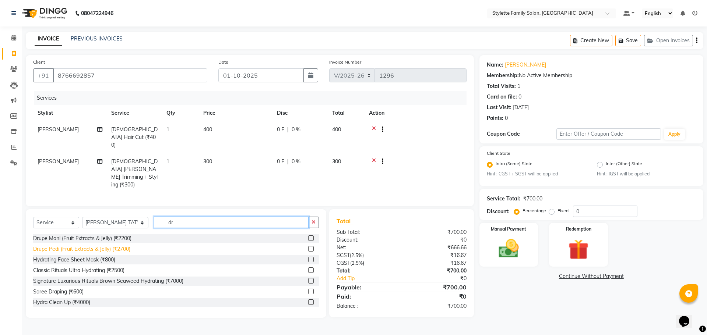
type input "dr"
click at [71, 245] on div "Drupe Pedi (Fruit Extracts & Jelly) (₹2700)" at bounding box center [81, 249] width 97 height 8
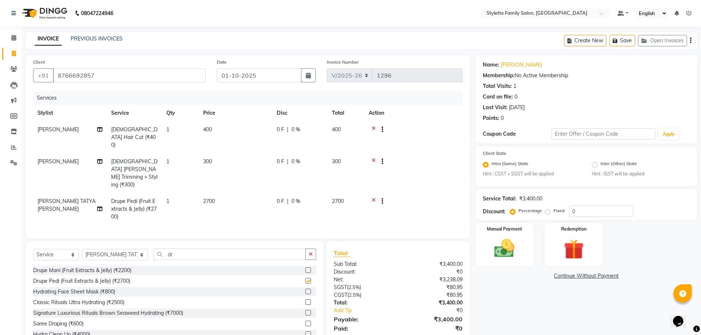
checkbox input "false"
click at [296, 128] on span "0 %" at bounding box center [295, 130] width 9 height 8
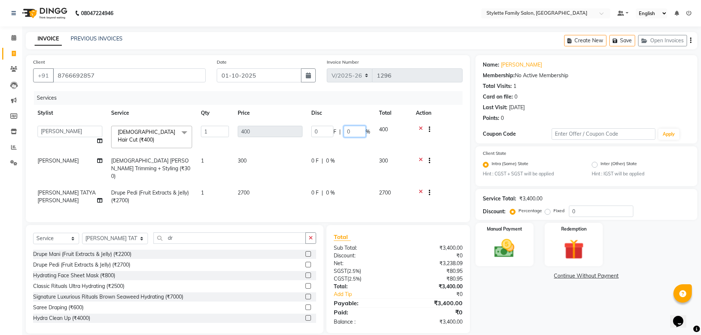
drag, startPoint x: 350, startPoint y: 132, endPoint x: 343, endPoint y: 132, distance: 7.4
click at [345, 132] on input "0" at bounding box center [355, 131] width 22 height 11
type input "50"
click at [330, 159] on tr "Abhishek dhomble Male Beard Trimming + Styling (₹300) 1 300 0 F | 0 % 300" at bounding box center [248, 169] width 430 height 32
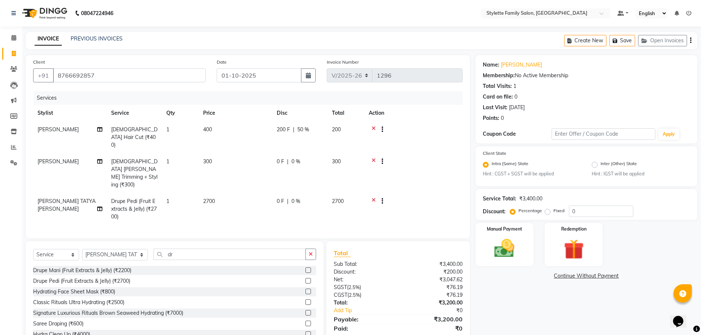
click at [296, 158] on span "0 %" at bounding box center [295, 162] width 9 height 8
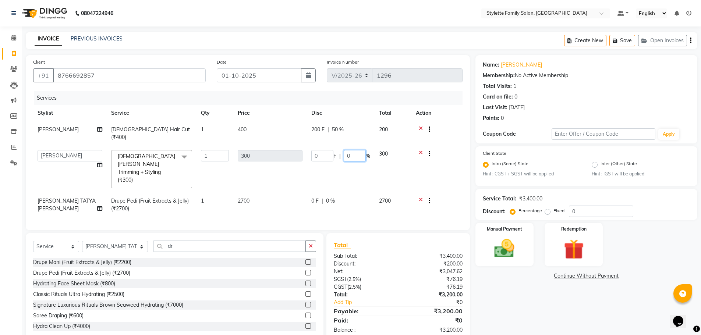
drag, startPoint x: 353, startPoint y: 149, endPoint x: 332, endPoint y: 151, distance: 20.7
click at [332, 151] on div "0 F | 0 %" at bounding box center [340, 155] width 59 height 11
type input "50"
click at [328, 165] on tr "Abhishek dhomble KAJAL TUKARAM JADHAV Manager SHRIDHAR SHRIKANT YADAV Stylette …" at bounding box center [248, 169] width 430 height 47
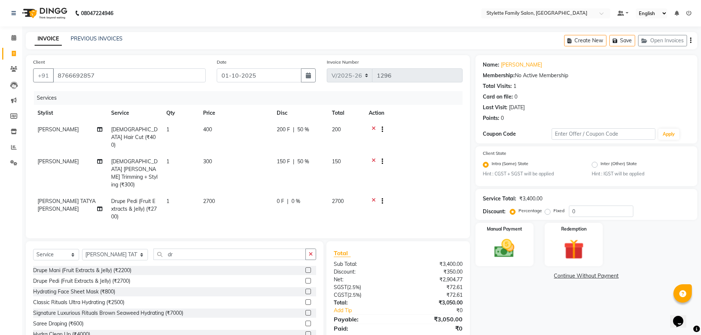
click at [295, 198] on span "0 %" at bounding box center [295, 202] width 9 height 8
select select "58418"
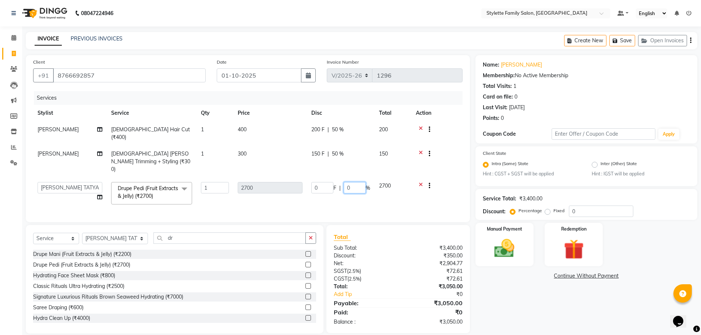
drag, startPoint x: 355, startPoint y: 170, endPoint x: 337, endPoint y: 173, distance: 17.9
click at [337, 182] on div "0 F | 0 %" at bounding box center [340, 187] width 59 height 11
type input "0"
type input "50"
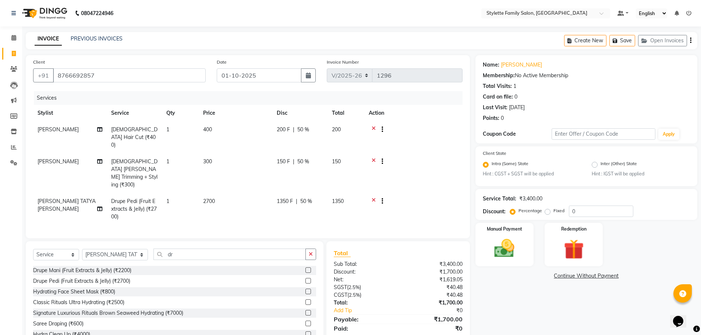
click at [329, 193] on tr "SUSHMA TATYA SHARNAGAT Drupe Pedi (Fruit Extracts & Jelly) (₹2700) 1 2700 1350 …" at bounding box center [248, 209] width 430 height 32
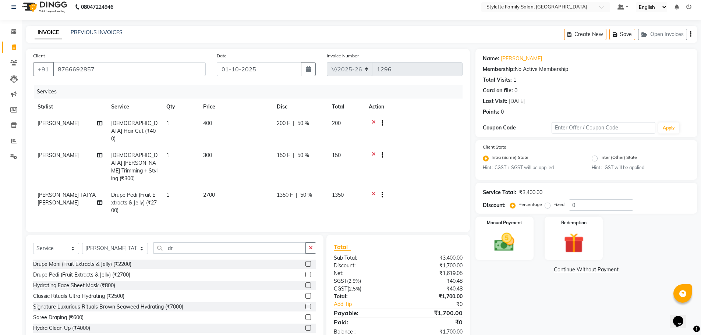
scroll to position [8, 0]
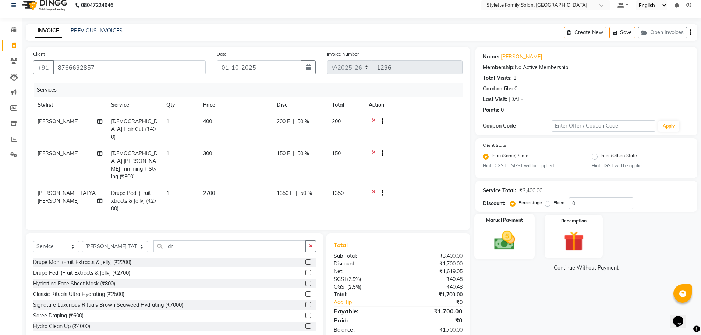
click at [496, 238] on img at bounding box center [505, 241] width 34 height 24
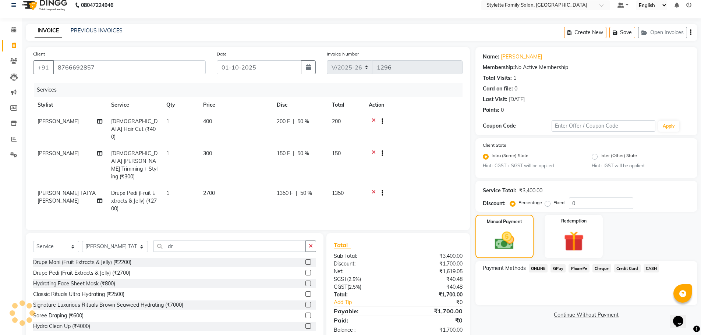
click at [561, 269] on span "GPay" at bounding box center [558, 268] width 15 height 8
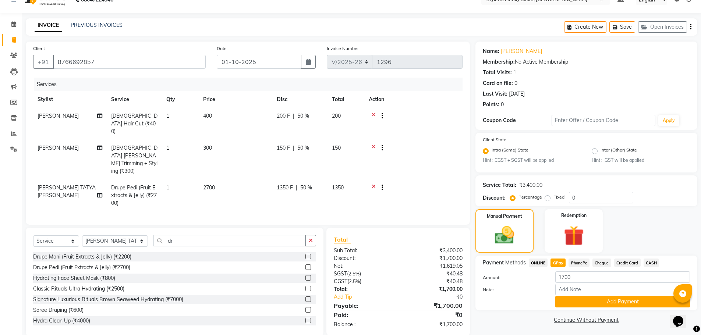
scroll to position [15, 0]
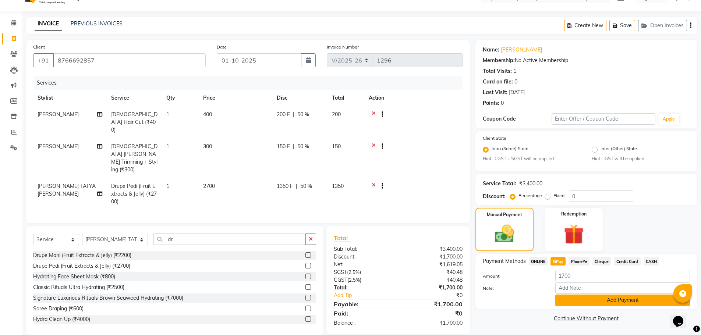
click at [579, 300] on button "Add Payment" at bounding box center [622, 300] width 135 height 11
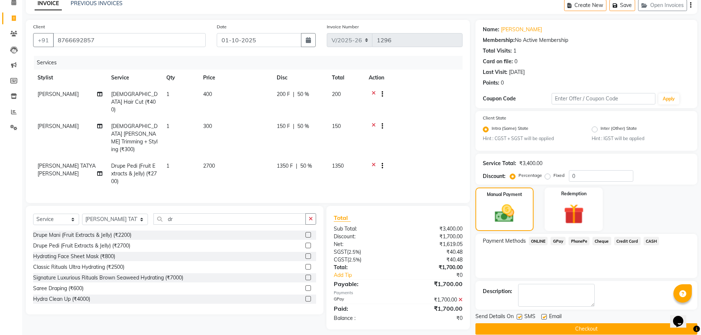
scroll to position [46, 0]
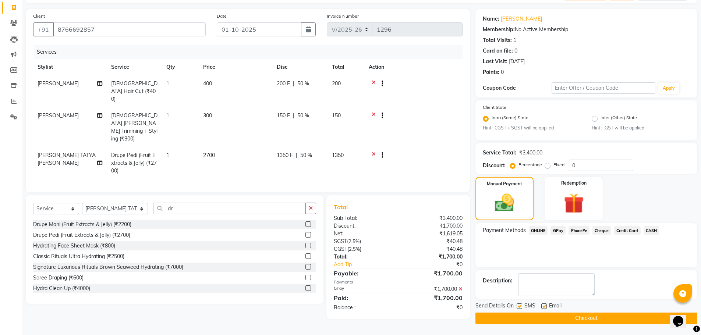
click at [586, 319] on button "Checkout" at bounding box center [587, 318] width 222 height 11
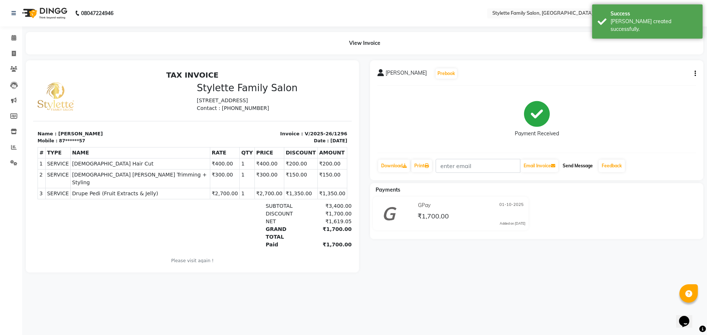
click at [578, 163] on button "Send Message" at bounding box center [577, 166] width 36 height 13
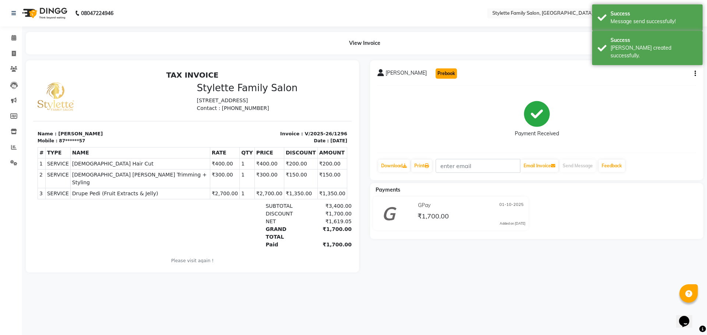
click at [439, 71] on button "Prebook" at bounding box center [445, 73] width 21 height 10
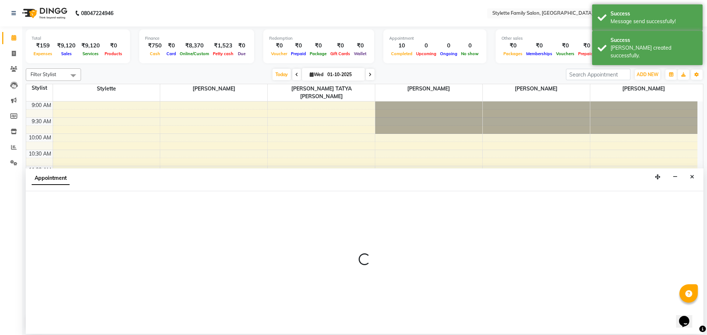
scroll to position [235, 0]
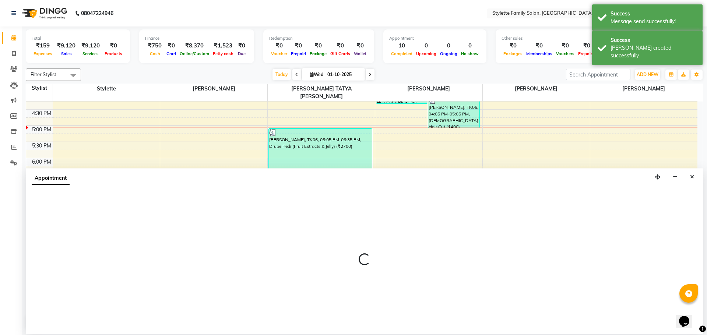
select select "84196"
select select "600"
select select "tentative"
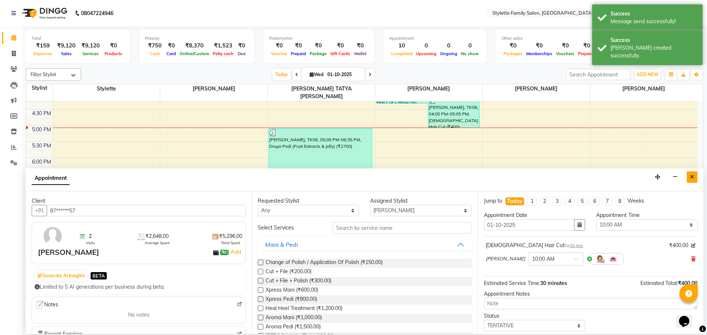
click at [690, 176] on icon "Close" at bounding box center [692, 176] width 4 height 5
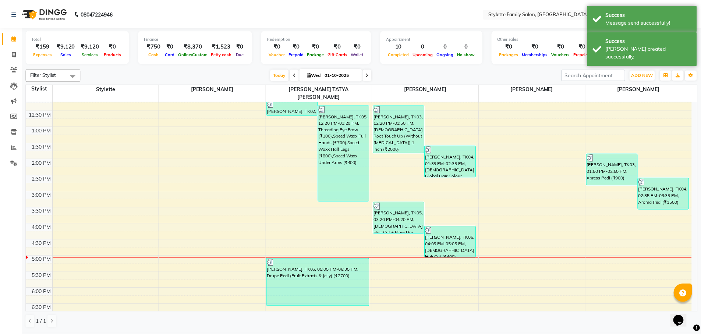
scroll to position [88, 0]
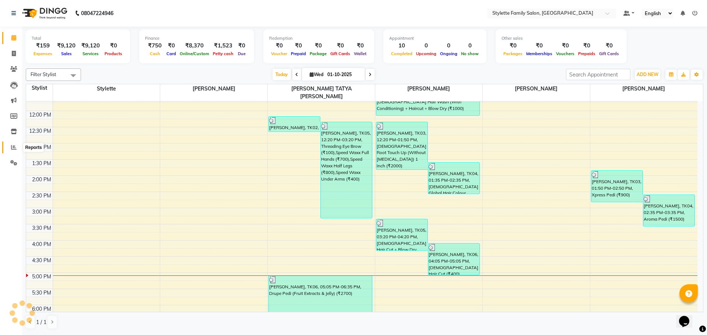
click at [15, 146] on icon at bounding box center [14, 148] width 6 height 6
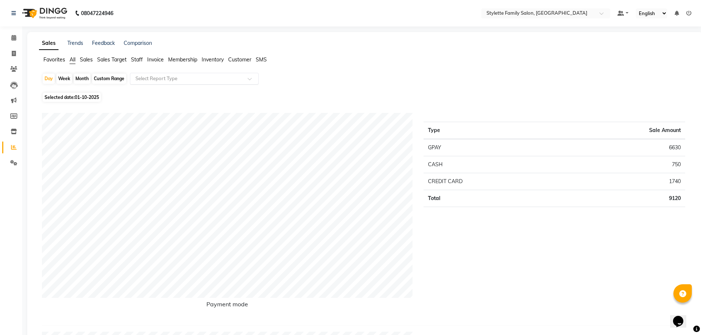
click at [165, 78] on input "text" at bounding box center [187, 78] width 106 height 7
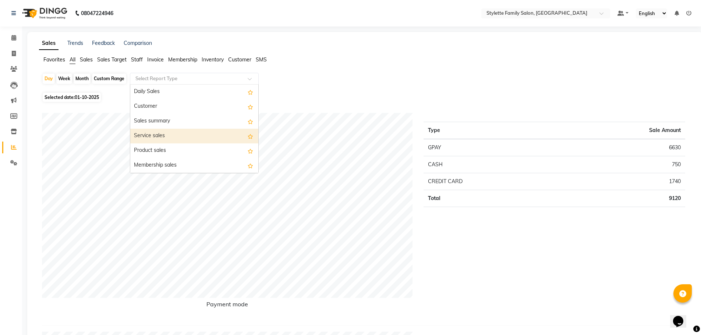
click at [155, 136] on div "Service sales" at bounding box center [194, 136] width 128 height 15
select select "pdf"
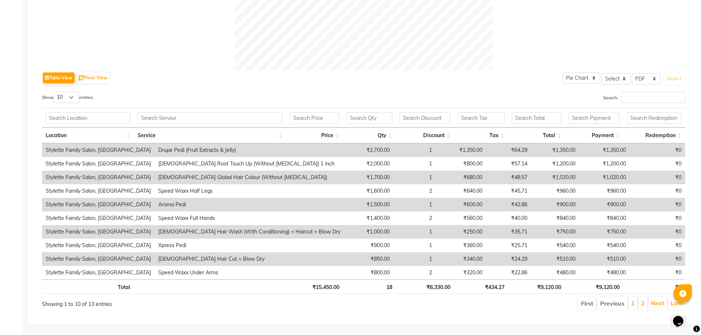
scroll to position [312, 0]
click at [71, 92] on select "10 25 50 100" at bounding box center [66, 97] width 26 height 11
select select "100"
click at [54, 92] on select "10 25 50 100" at bounding box center [66, 97] width 26 height 11
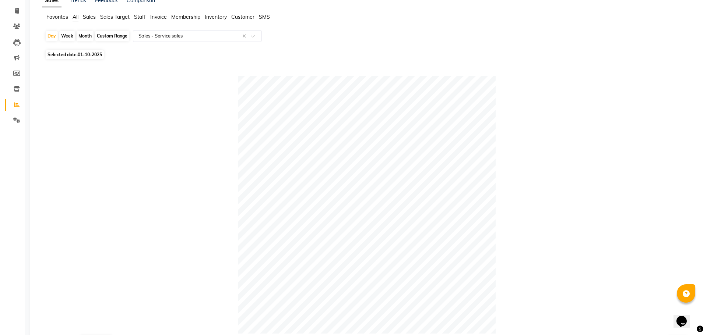
scroll to position [0, 0]
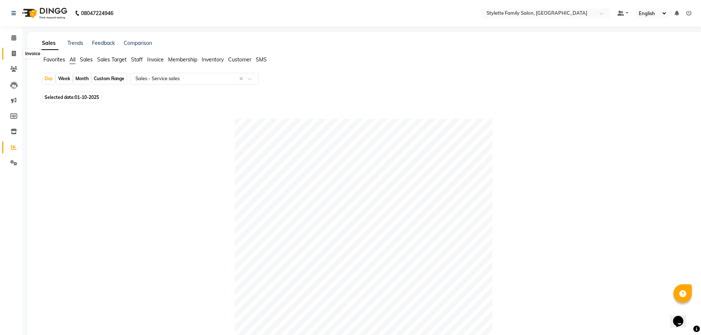
click at [12, 53] on icon at bounding box center [14, 54] width 4 height 6
select select "service"
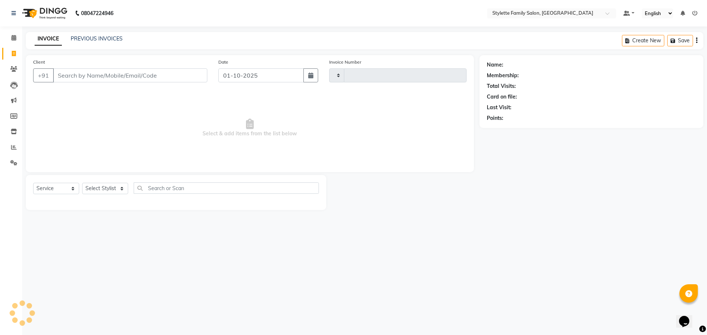
type input "1297"
select select "6990"
